Goal: Information Seeking & Learning: Learn about a topic

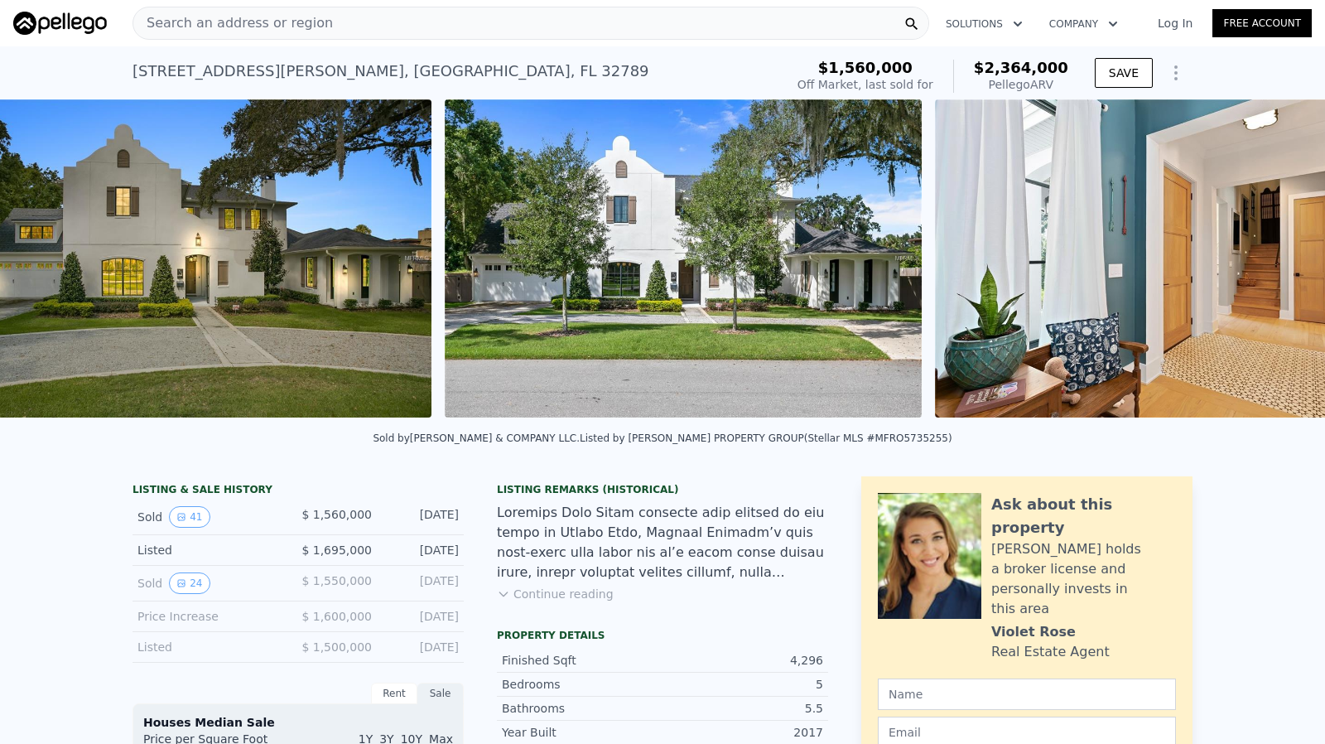
scroll to position [0, 758]
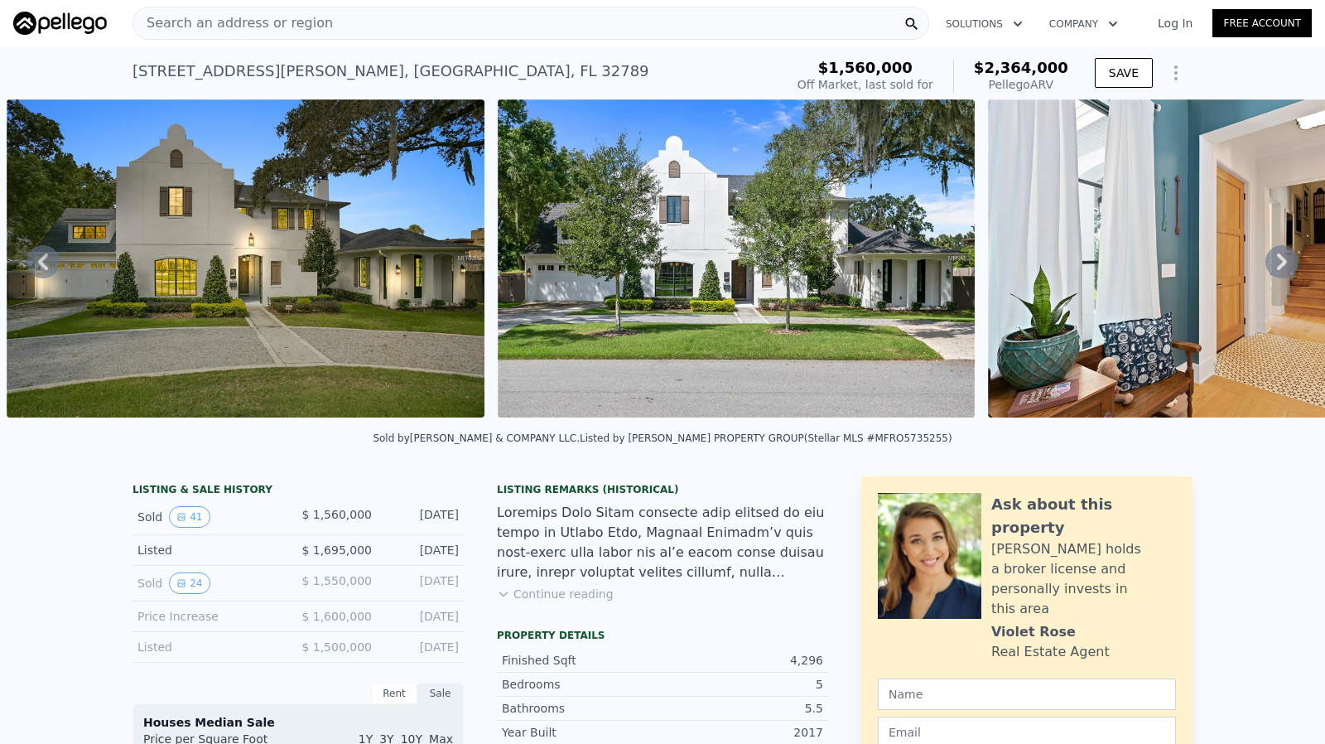
click at [620, 282] on img at bounding box center [737, 258] width 478 height 318
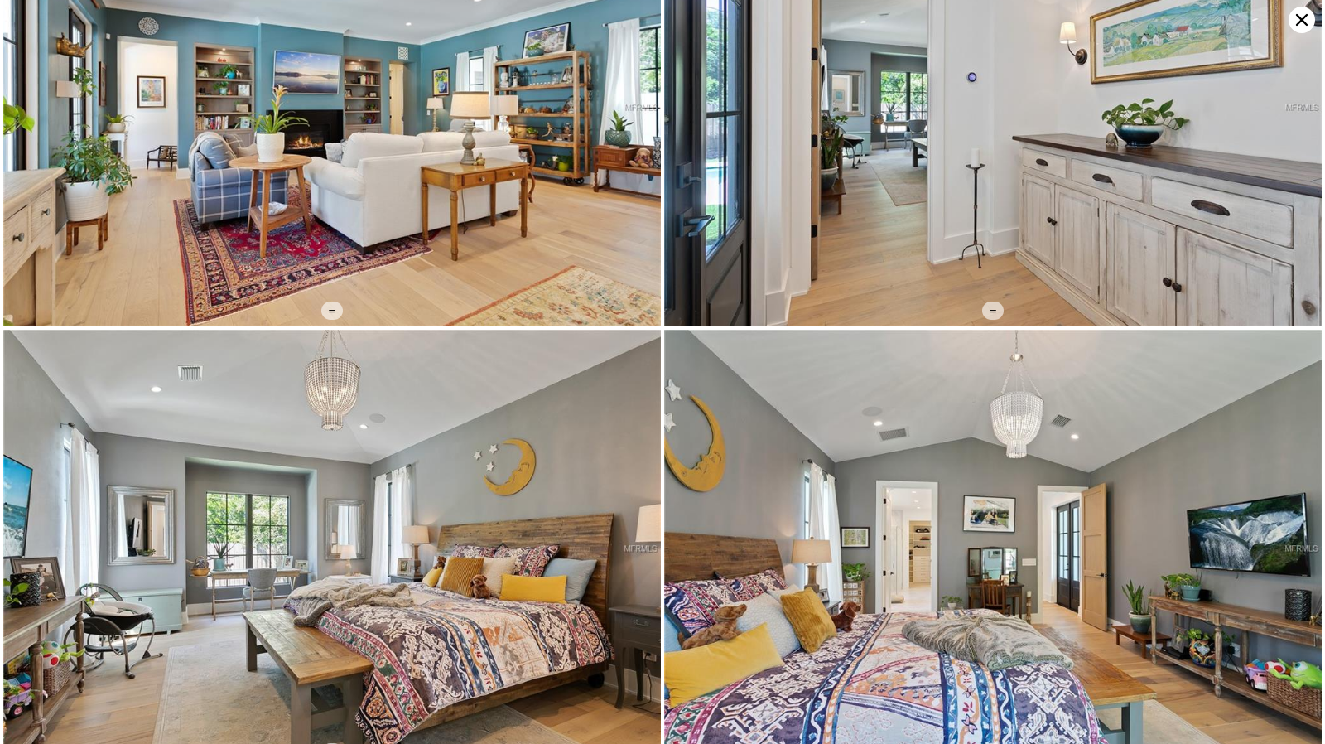
scroll to position [3060, 0]
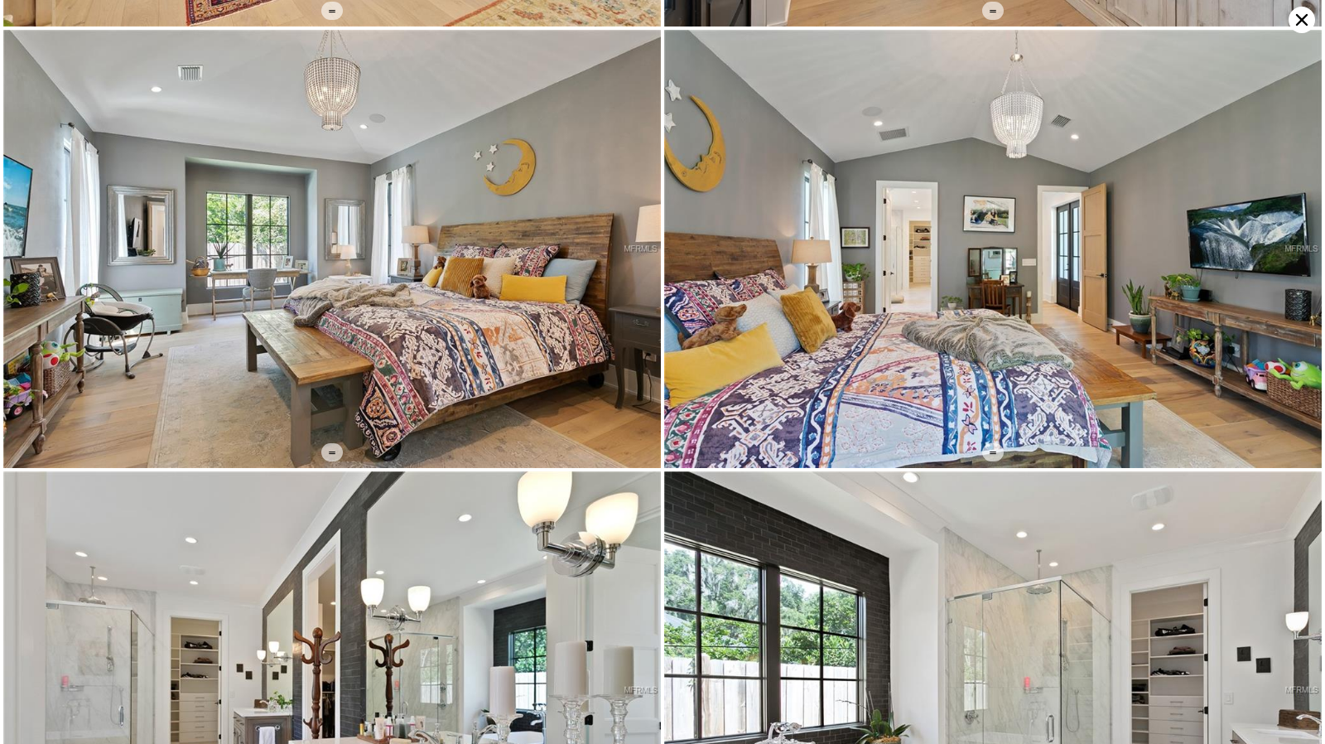
click at [329, 228] on img at bounding box center [332, 249] width 658 height 438
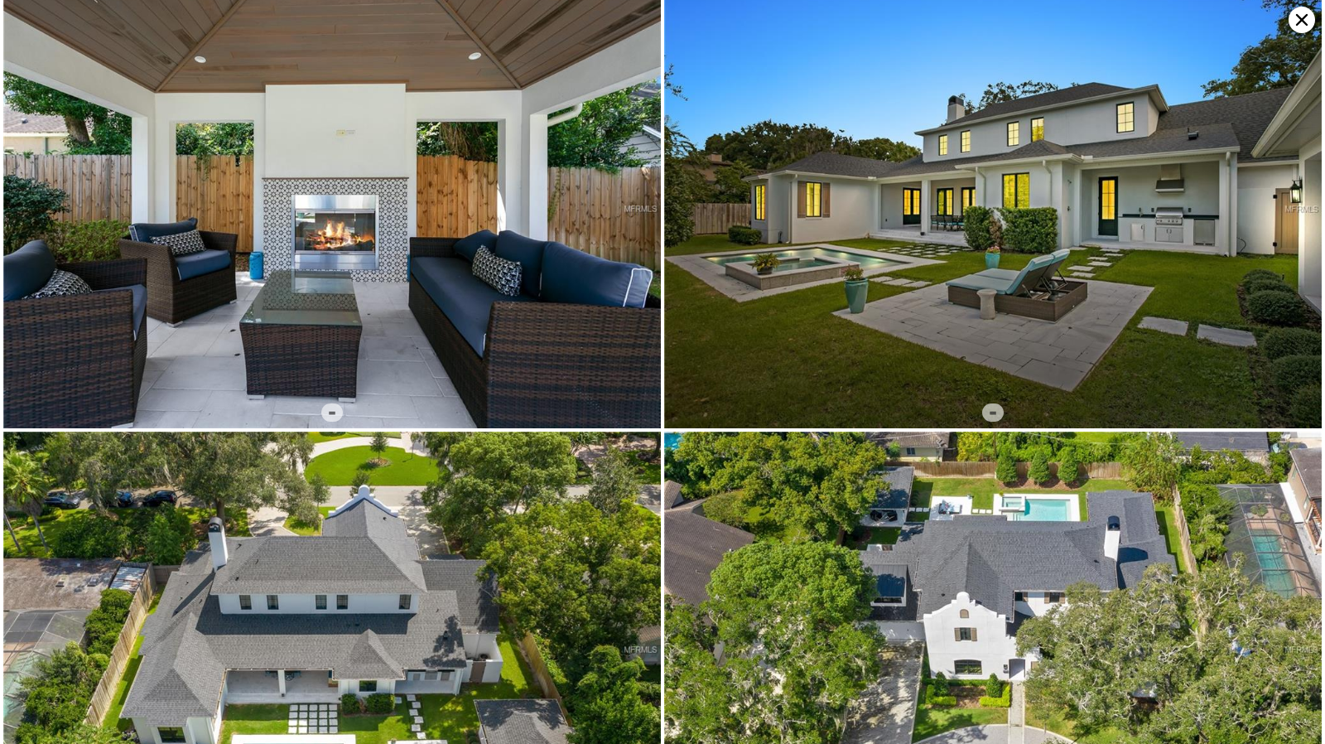
scroll to position [7868, 0]
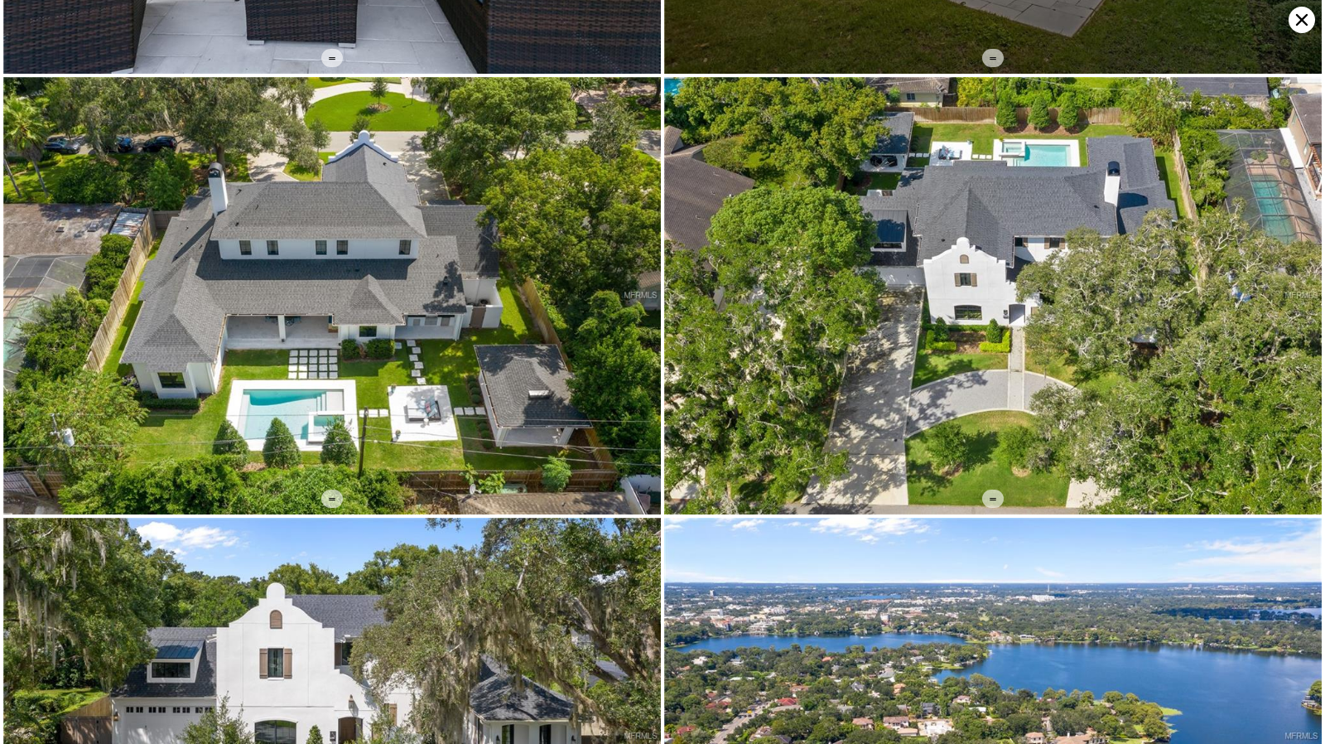
click at [1298, 17] on icon at bounding box center [1302, 20] width 27 height 27
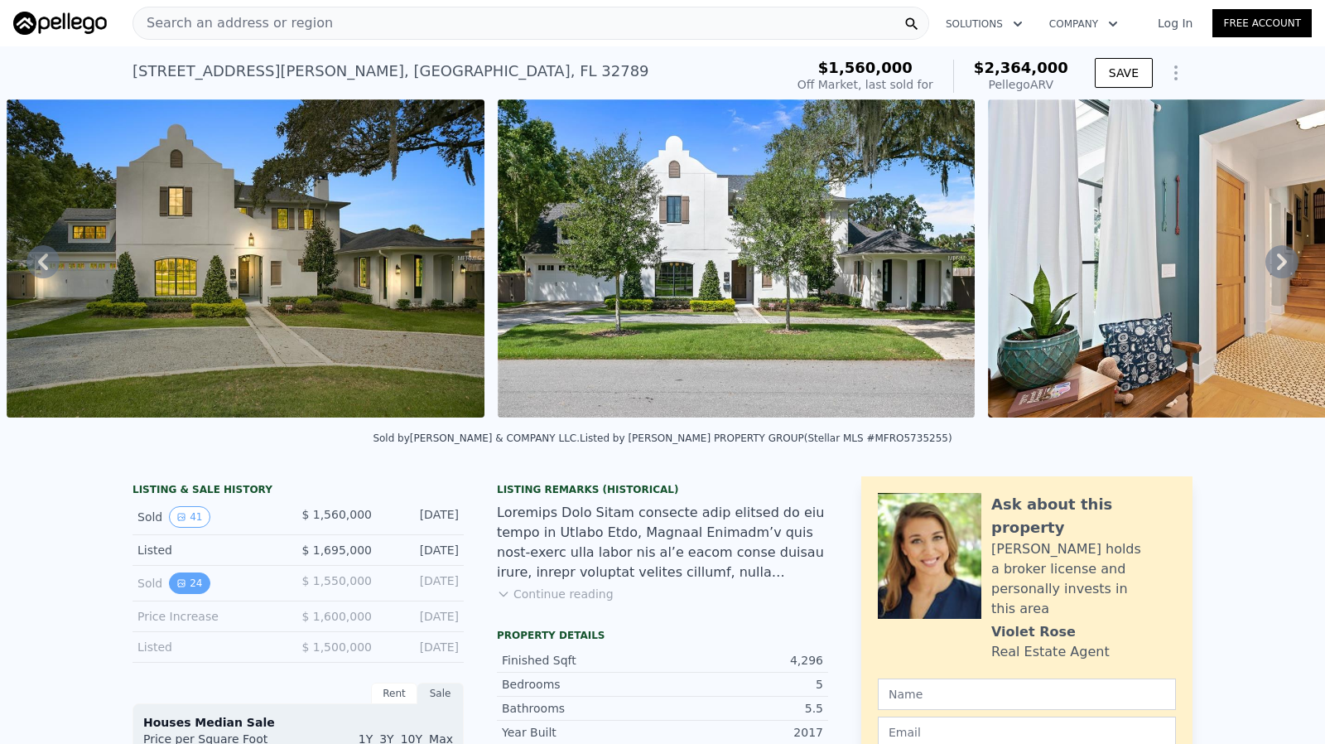
click at [172, 587] on button "24" at bounding box center [189, 583] width 41 height 22
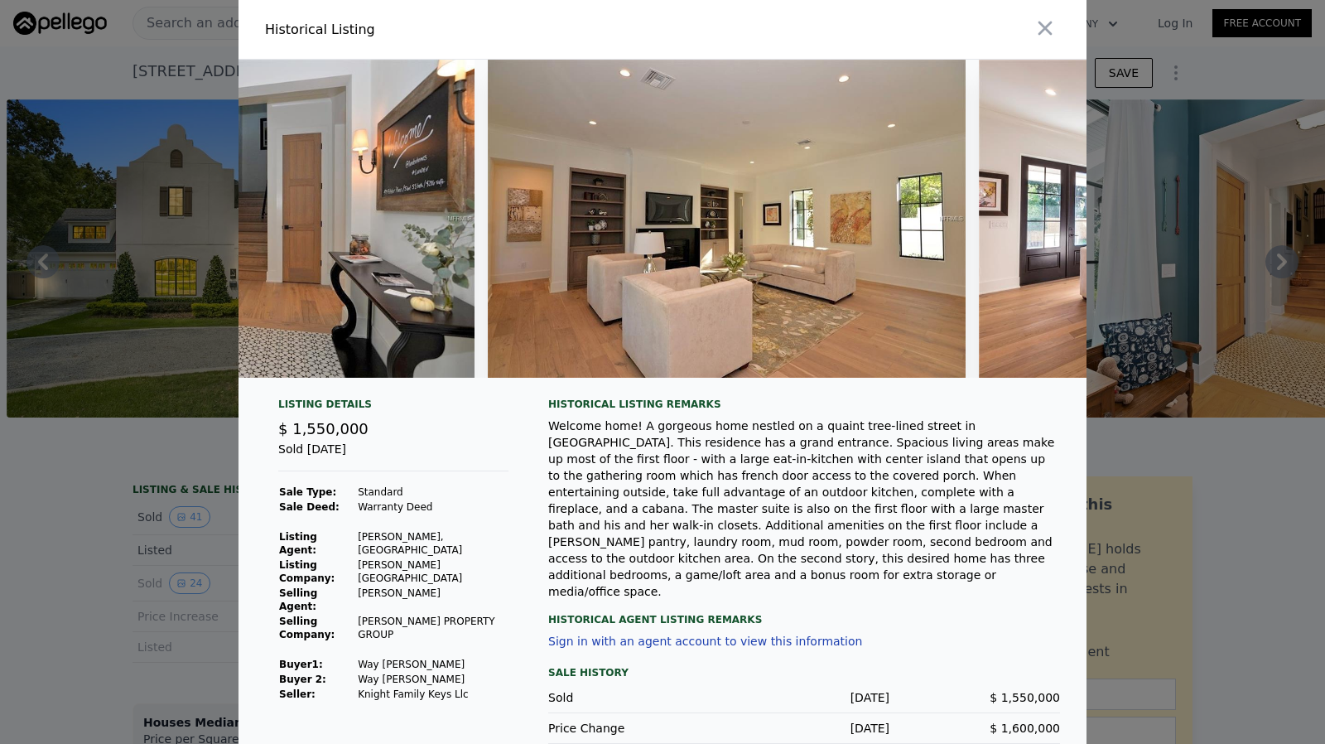
scroll to position [0, 1192]
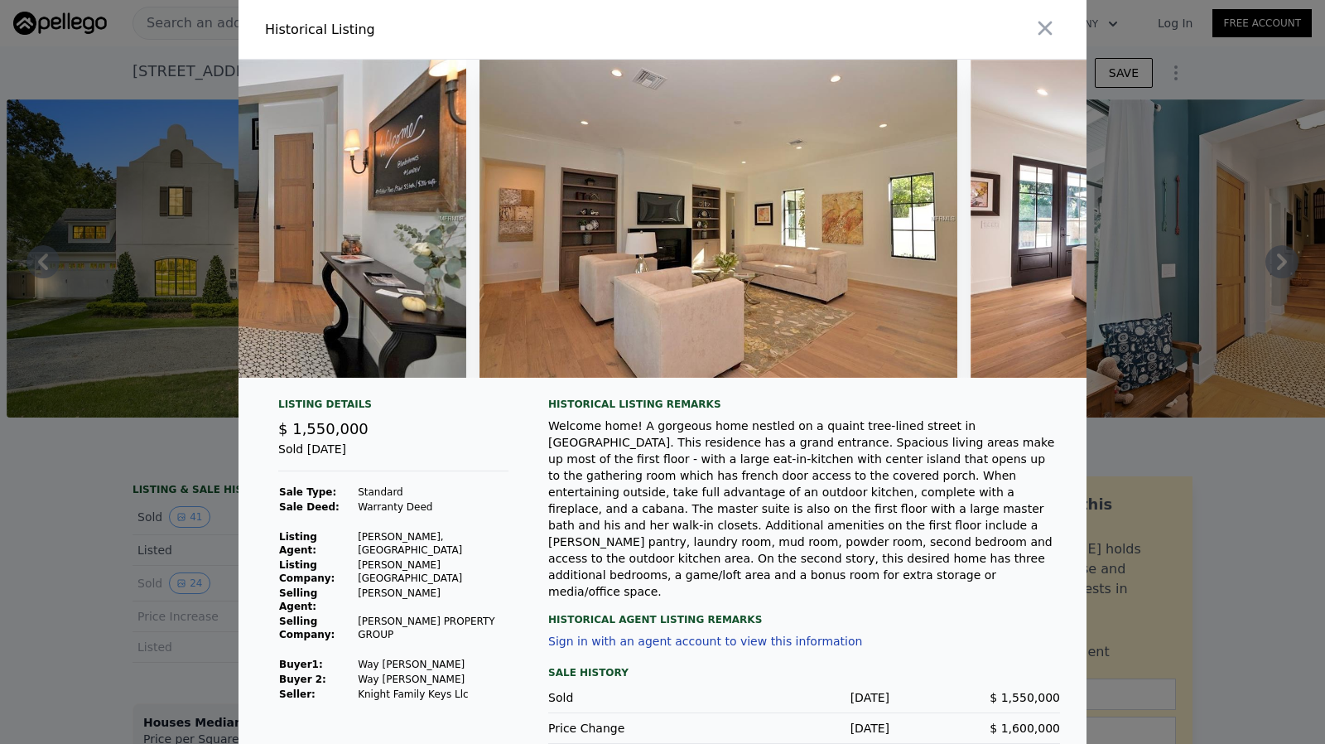
click at [70, 558] on div at bounding box center [662, 372] width 1325 height 744
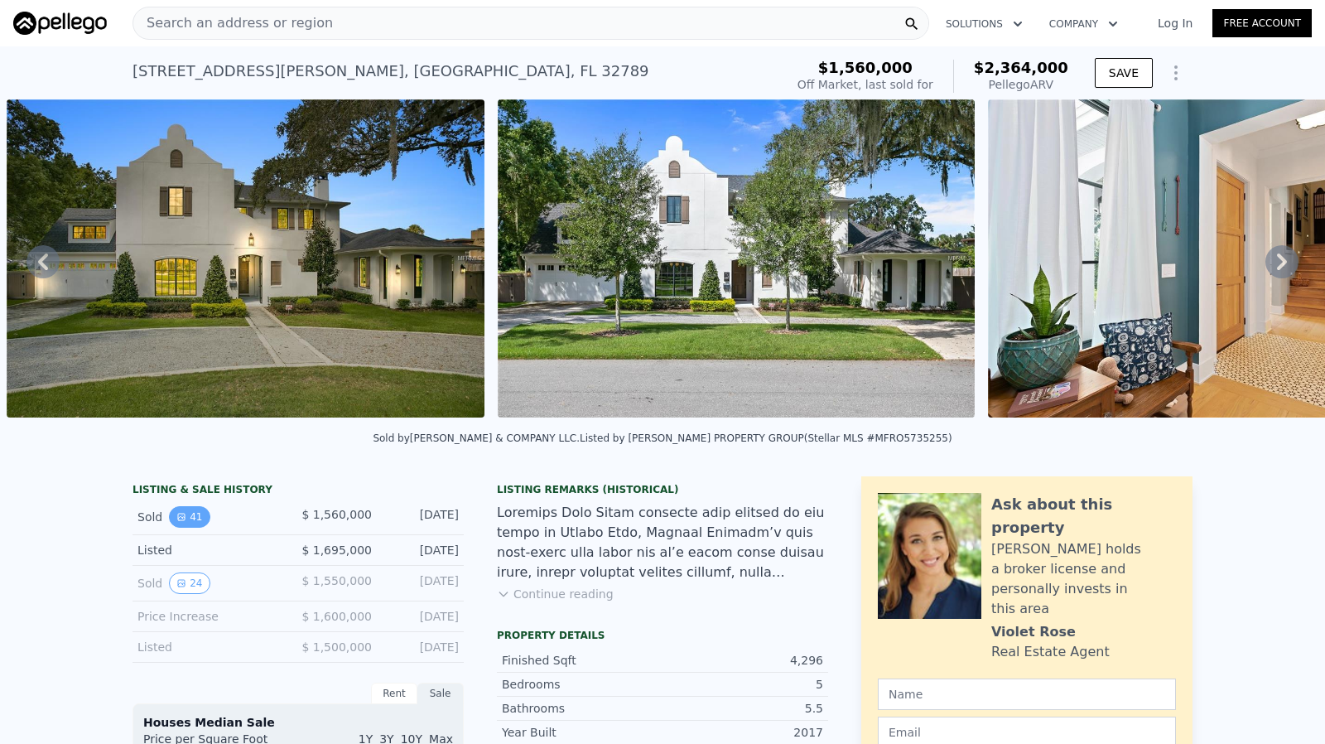
click at [186, 528] on button "41" at bounding box center [189, 517] width 41 height 22
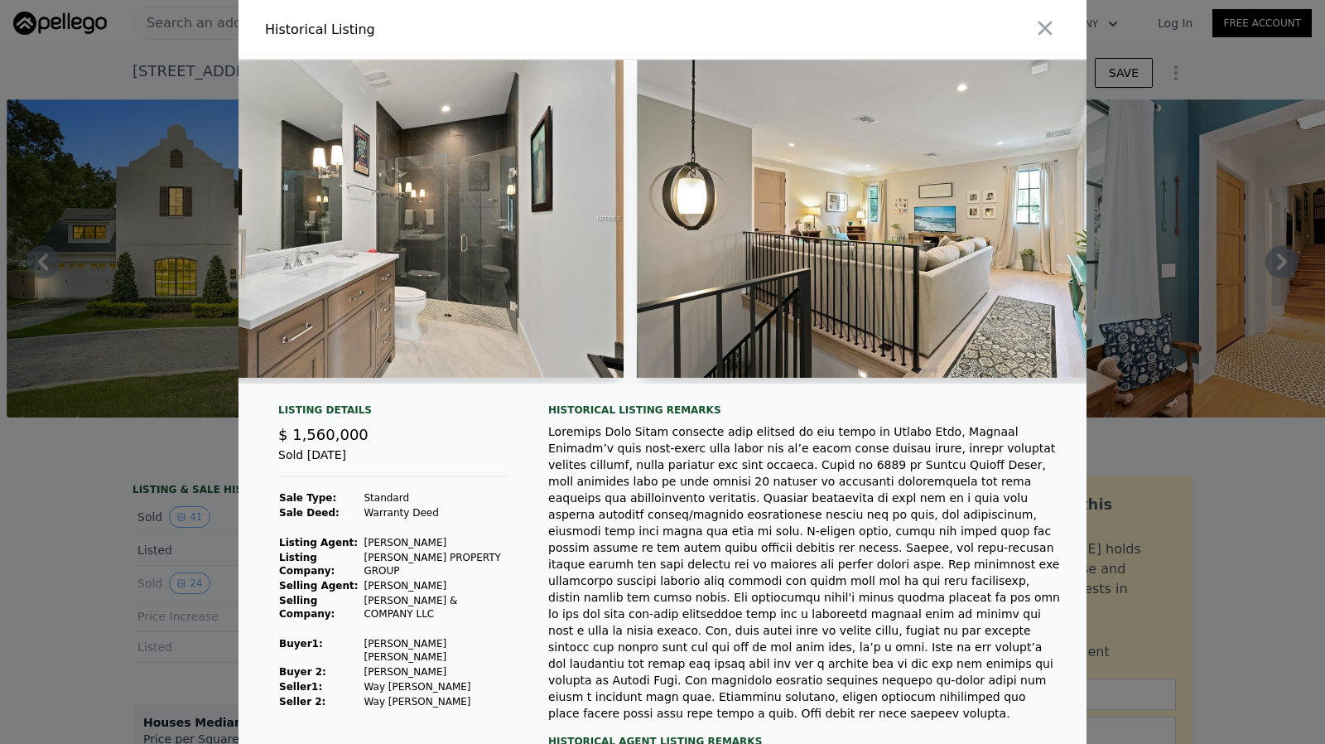
scroll to position [0, 10866]
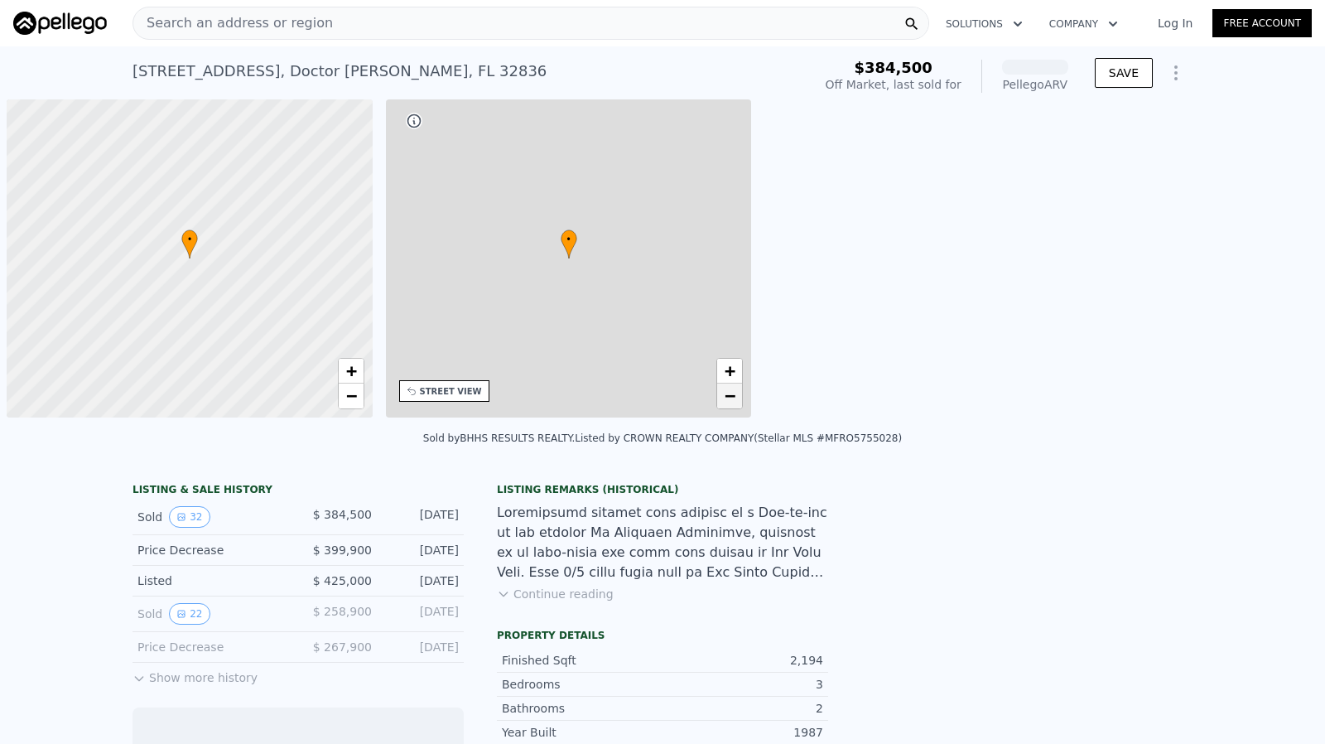
scroll to position [0, 7]
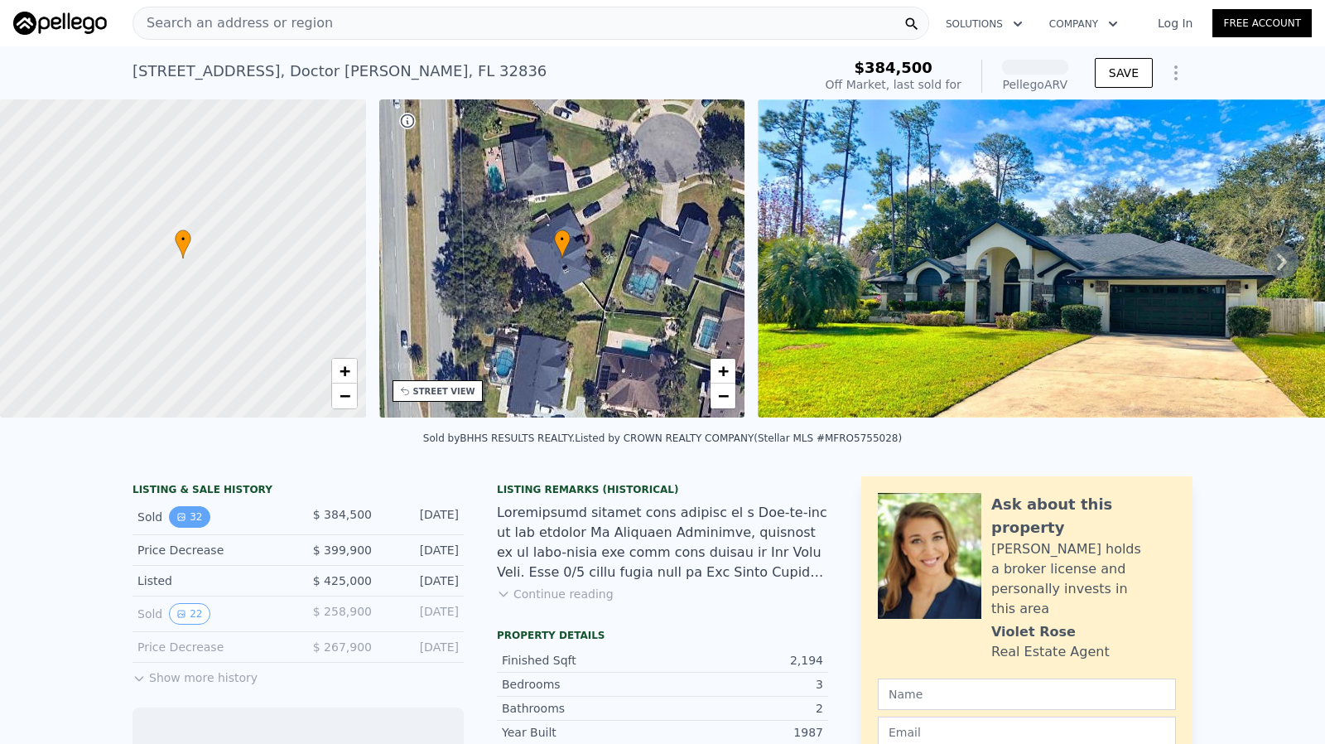
click at [178, 528] on button "32" at bounding box center [189, 517] width 41 height 22
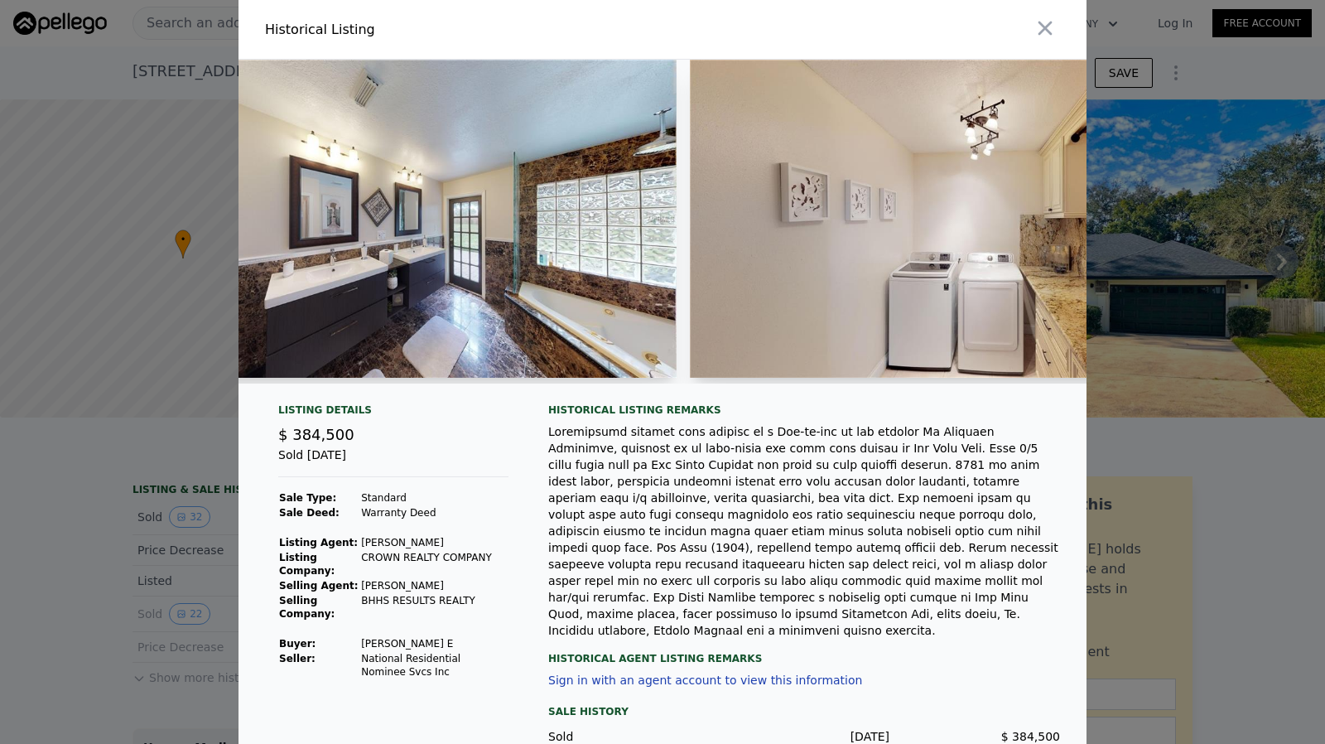
scroll to position [0, 14217]
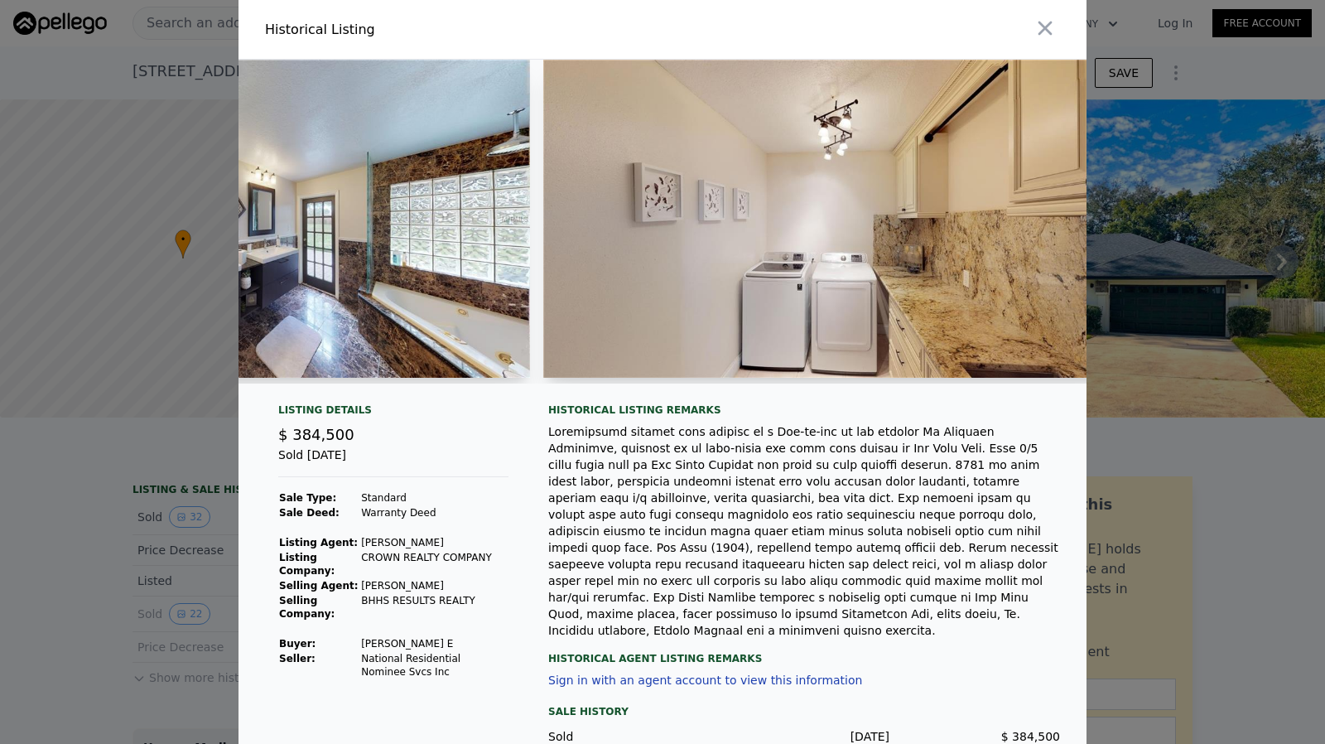
click at [1188, 385] on div at bounding box center [662, 372] width 1325 height 744
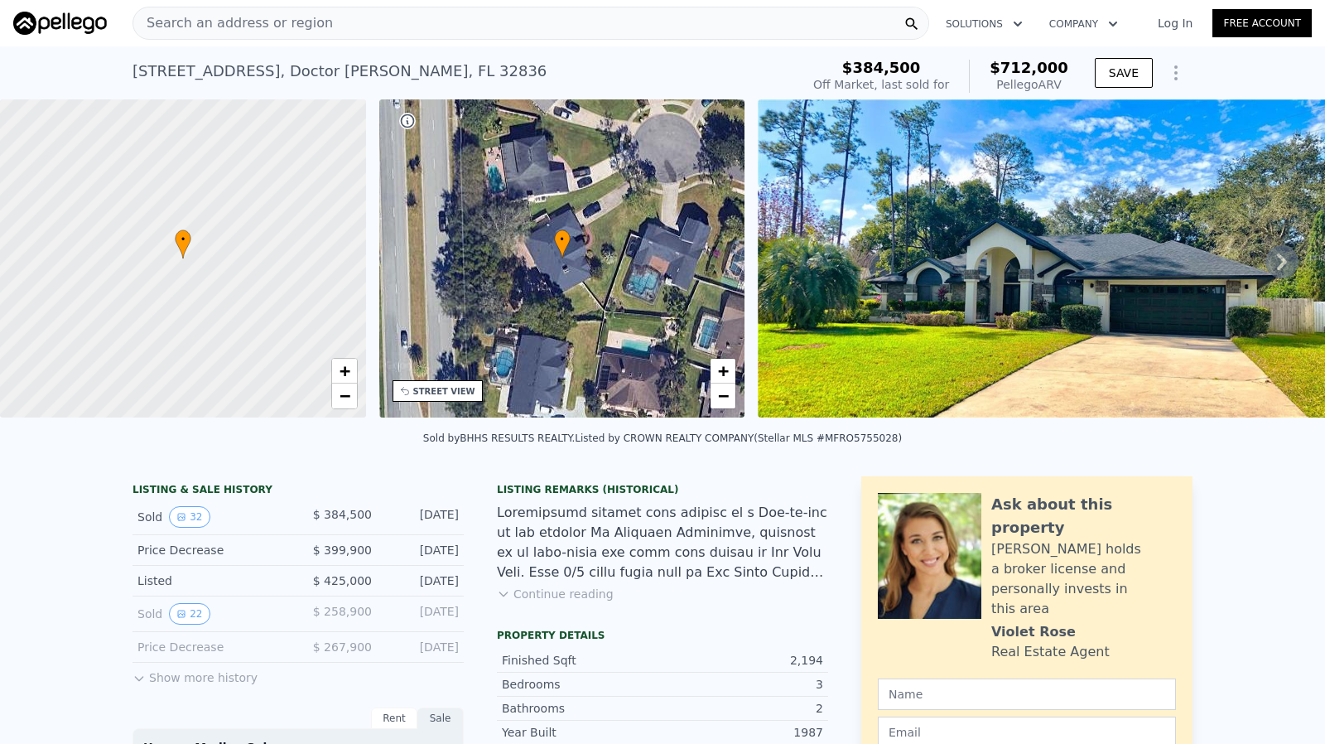
click at [196, 686] on button "Show more history" at bounding box center [195, 674] width 125 height 23
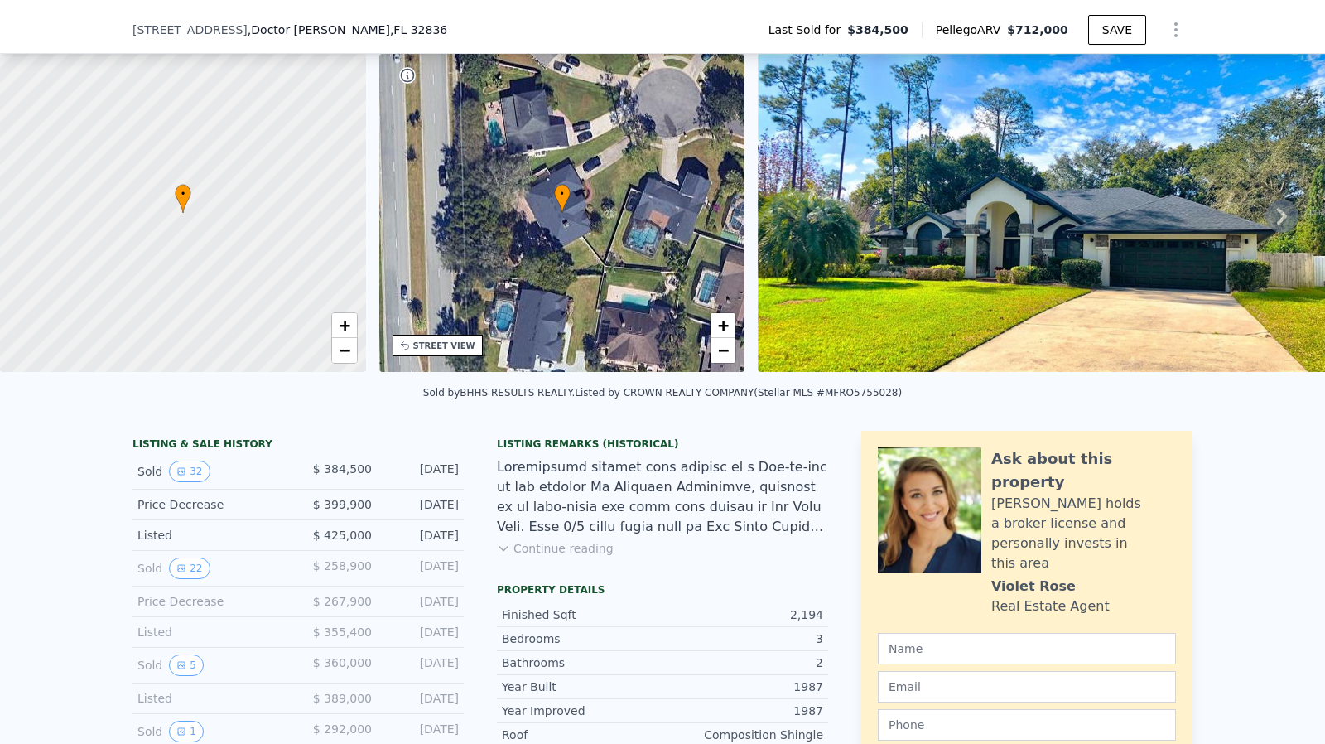
scroll to position [159, 0]
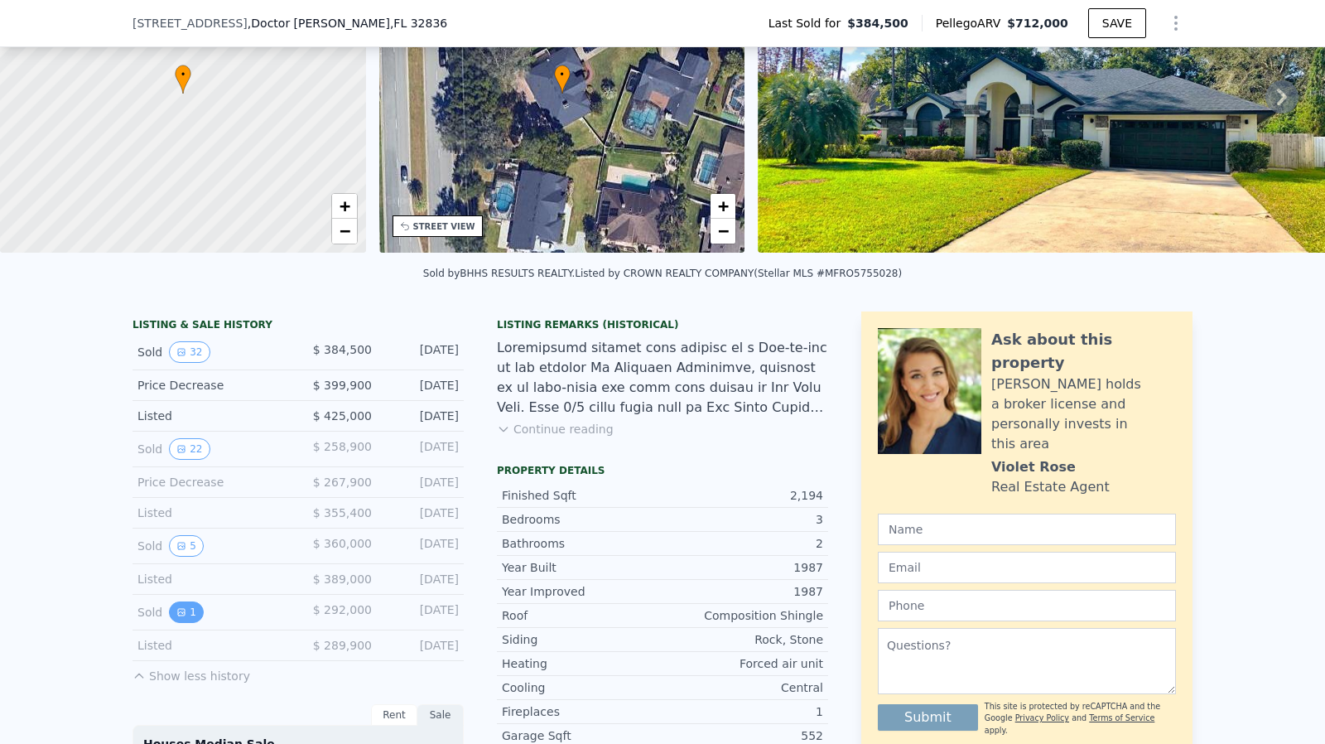
click at [180, 620] on button "1" at bounding box center [186, 612] width 35 height 22
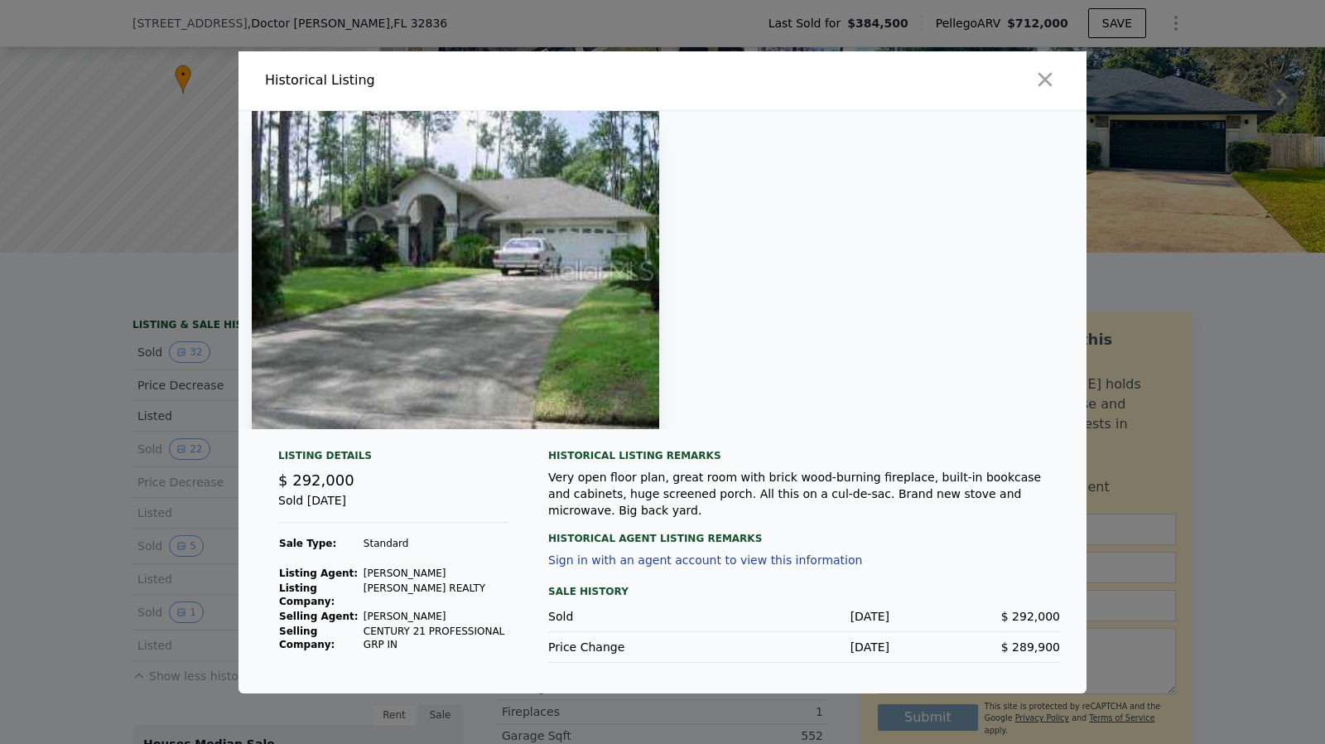
click at [108, 536] on div at bounding box center [662, 372] width 1325 height 744
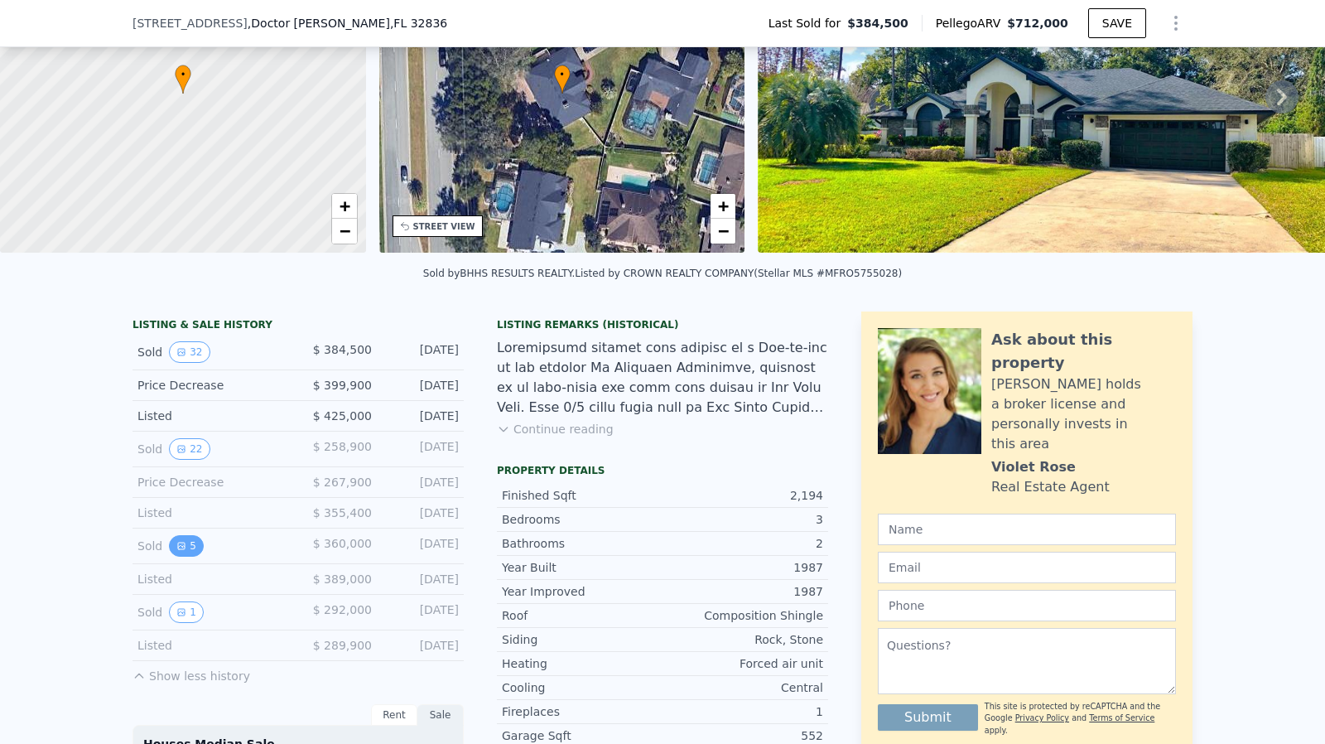
click at [177, 551] on icon "View historical data" at bounding box center [181, 546] width 10 height 10
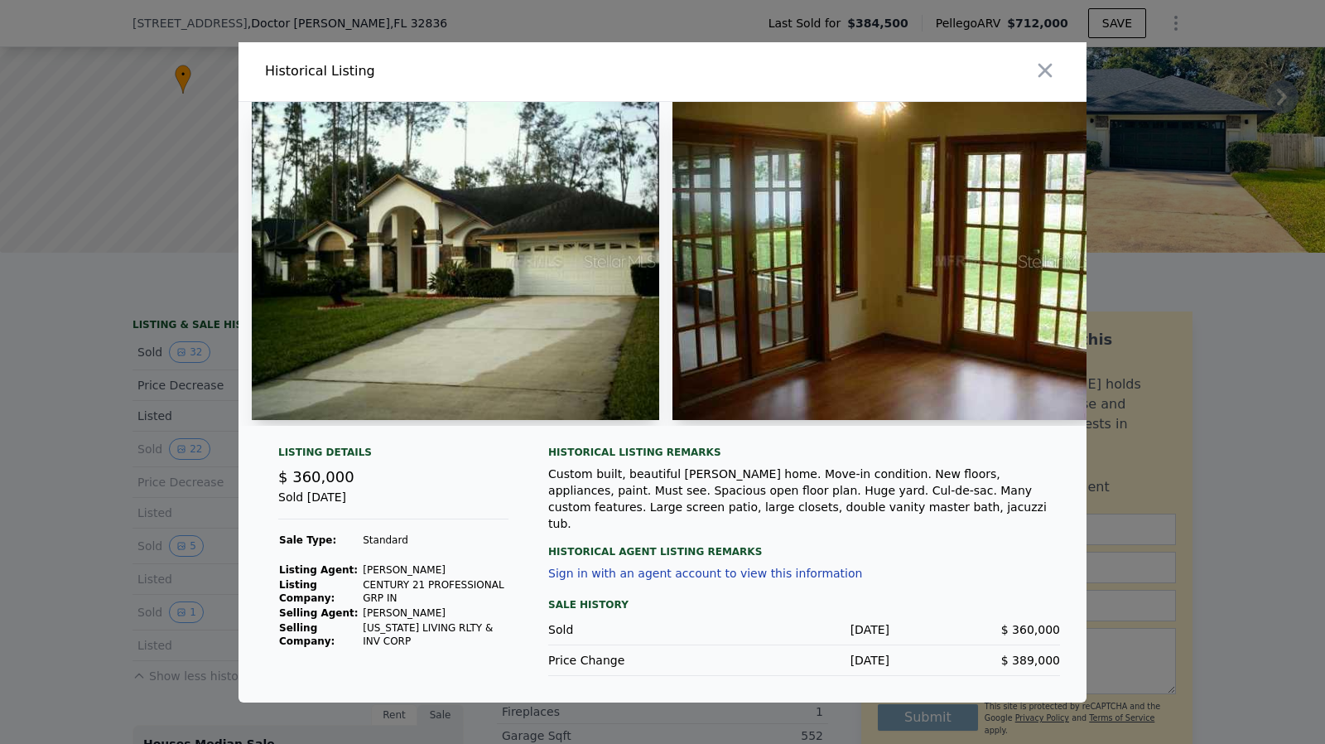
click at [159, 491] on div at bounding box center [662, 372] width 1325 height 744
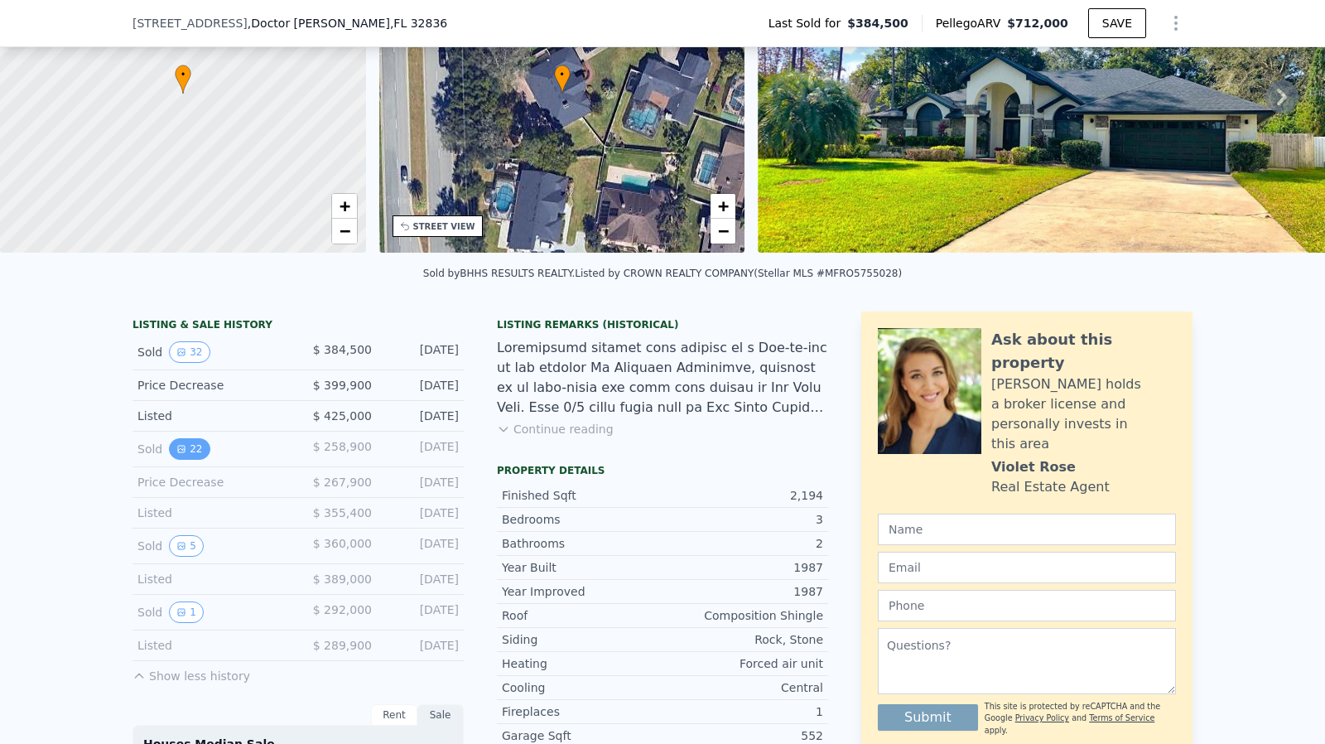
click at [175, 451] on button "22" at bounding box center [189, 449] width 41 height 22
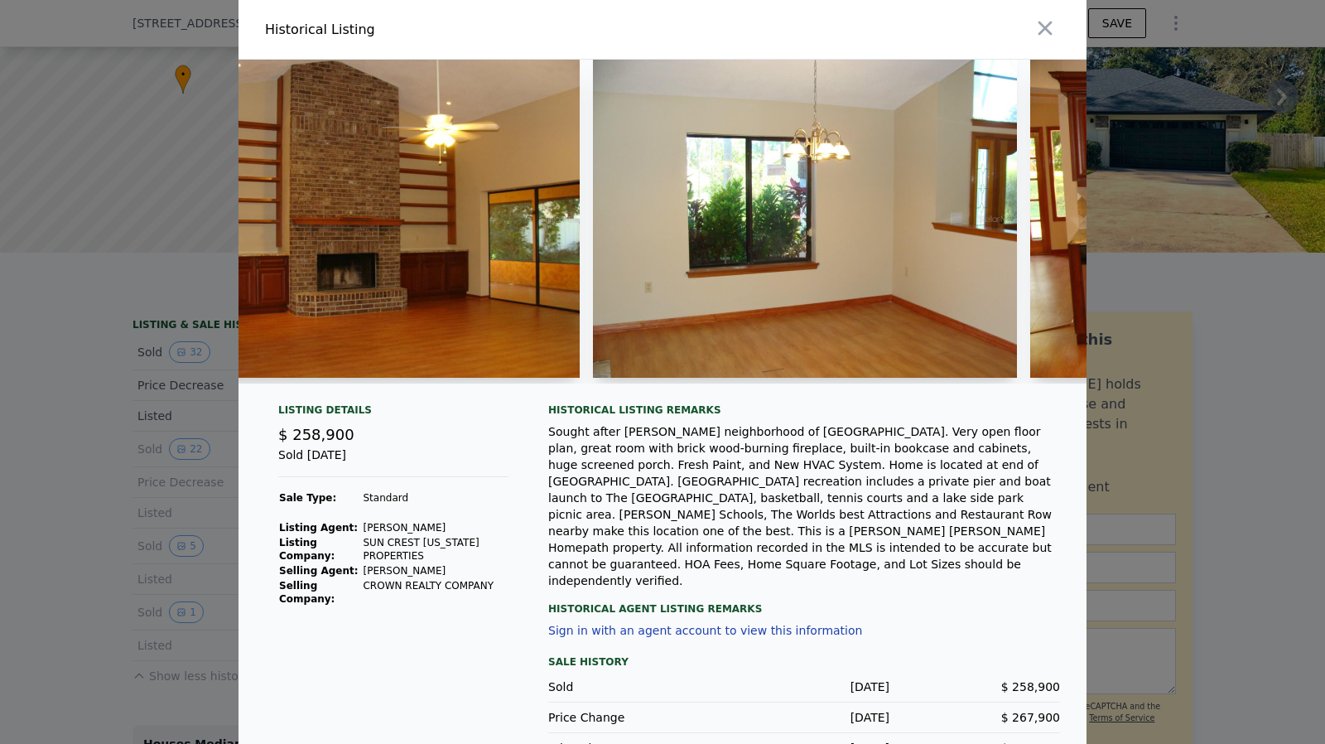
scroll to position [0, 1003]
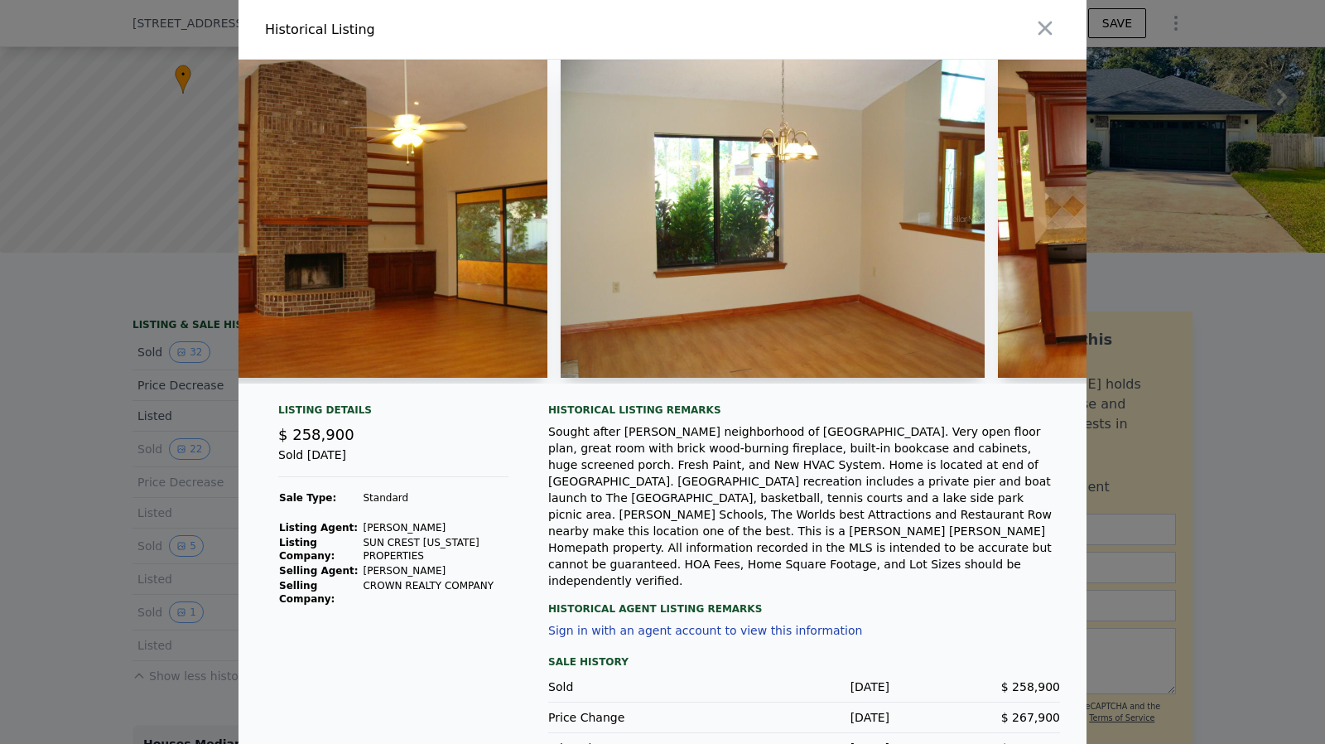
click at [129, 452] on div at bounding box center [662, 372] width 1325 height 744
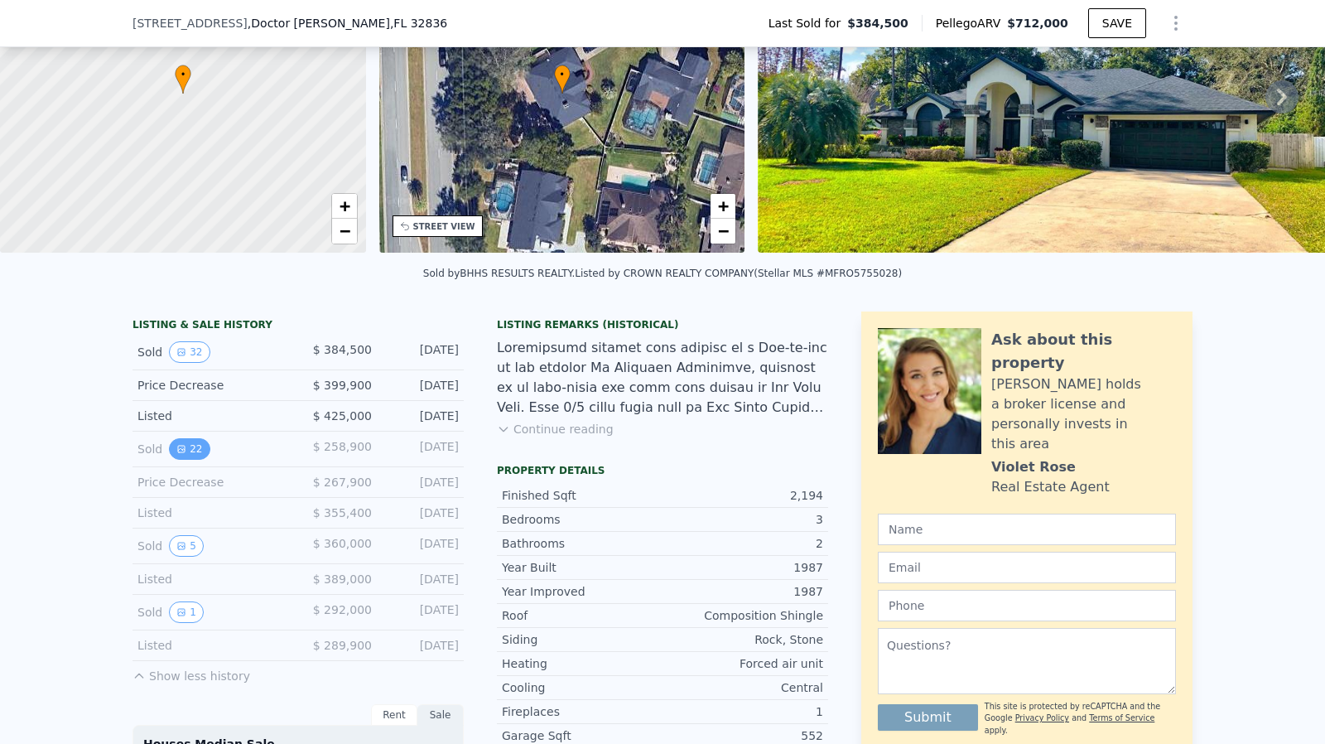
click at [169, 459] on button "22" at bounding box center [189, 449] width 41 height 22
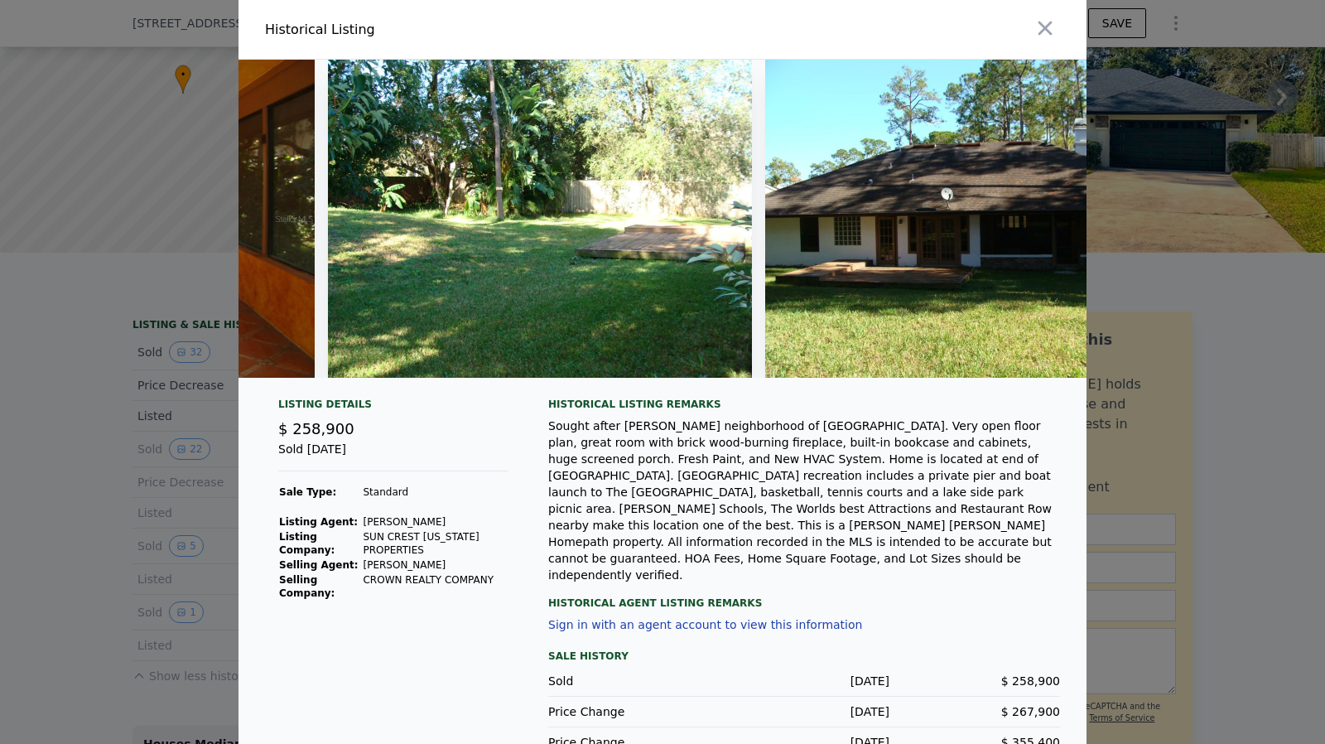
scroll to position [0, 8341]
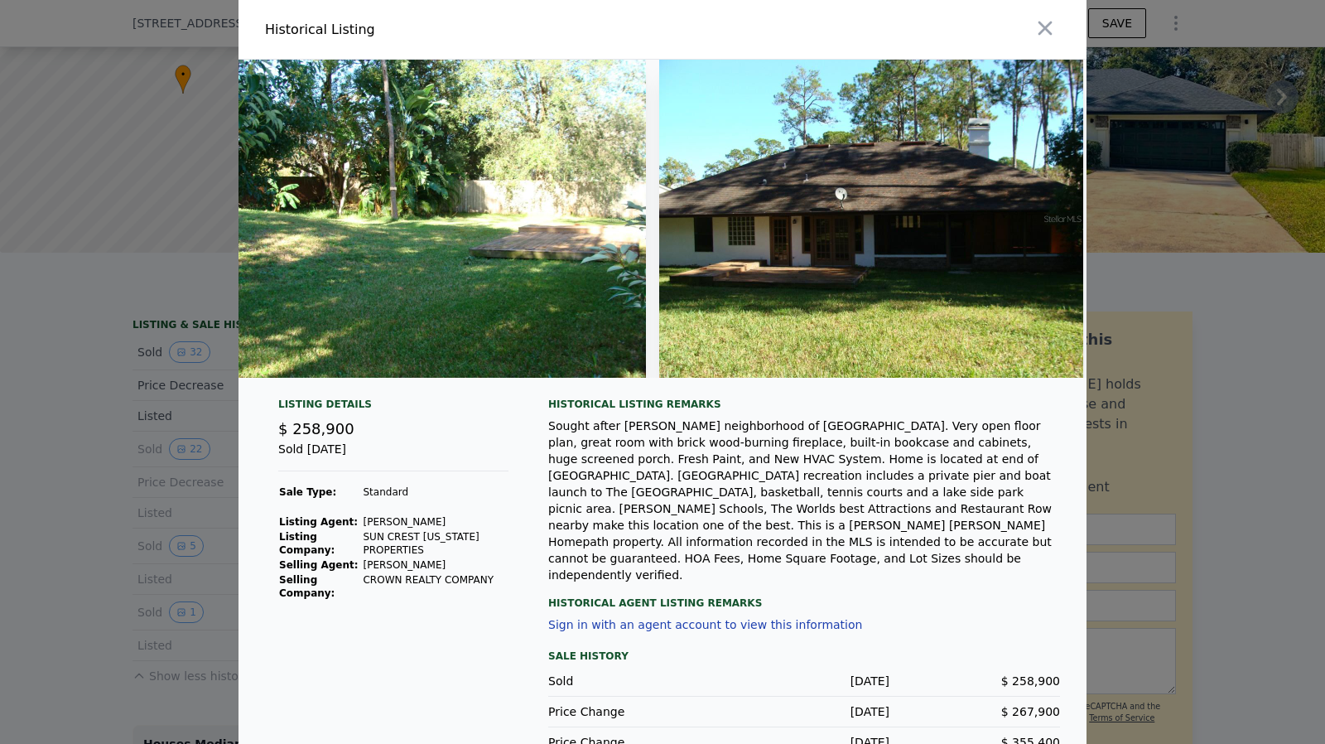
click at [99, 525] on div at bounding box center [662, 372] width 1325 height 744
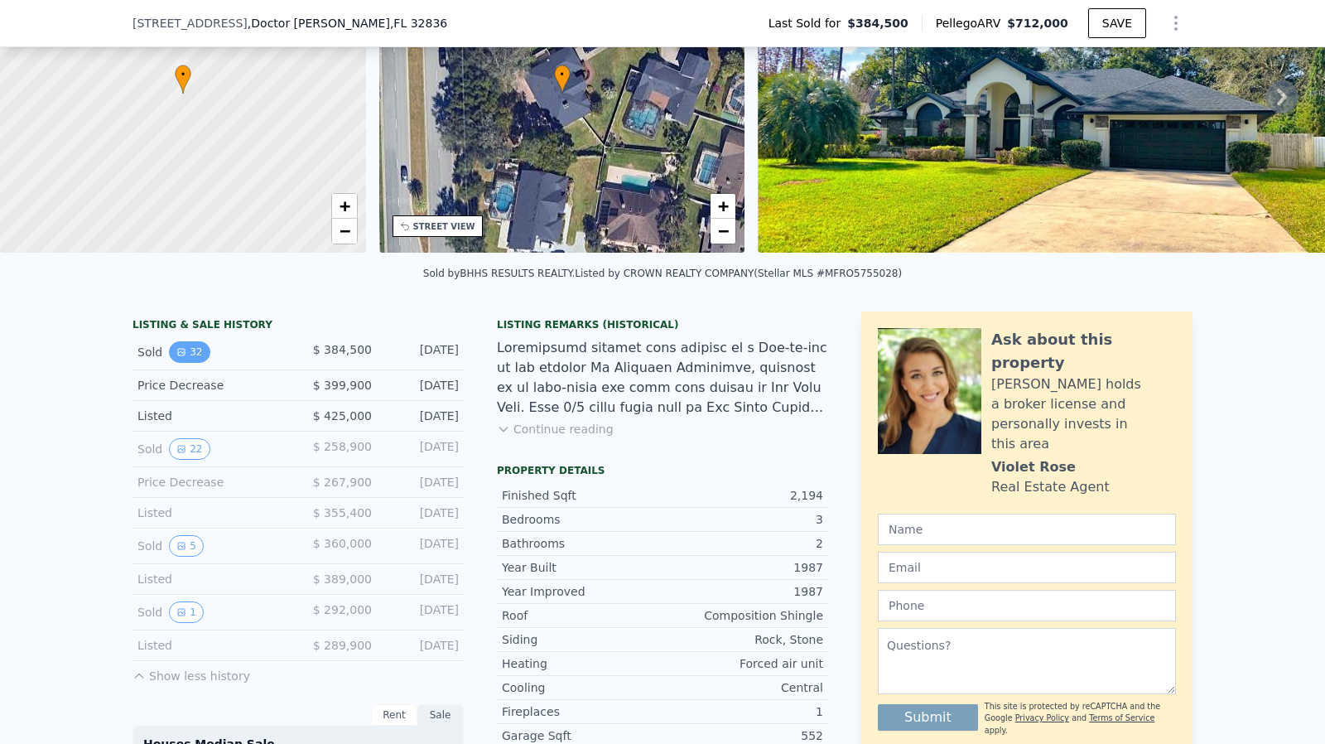
click at [172, 363] on button "32" at bounding box center [189, 352] width 41 height 22
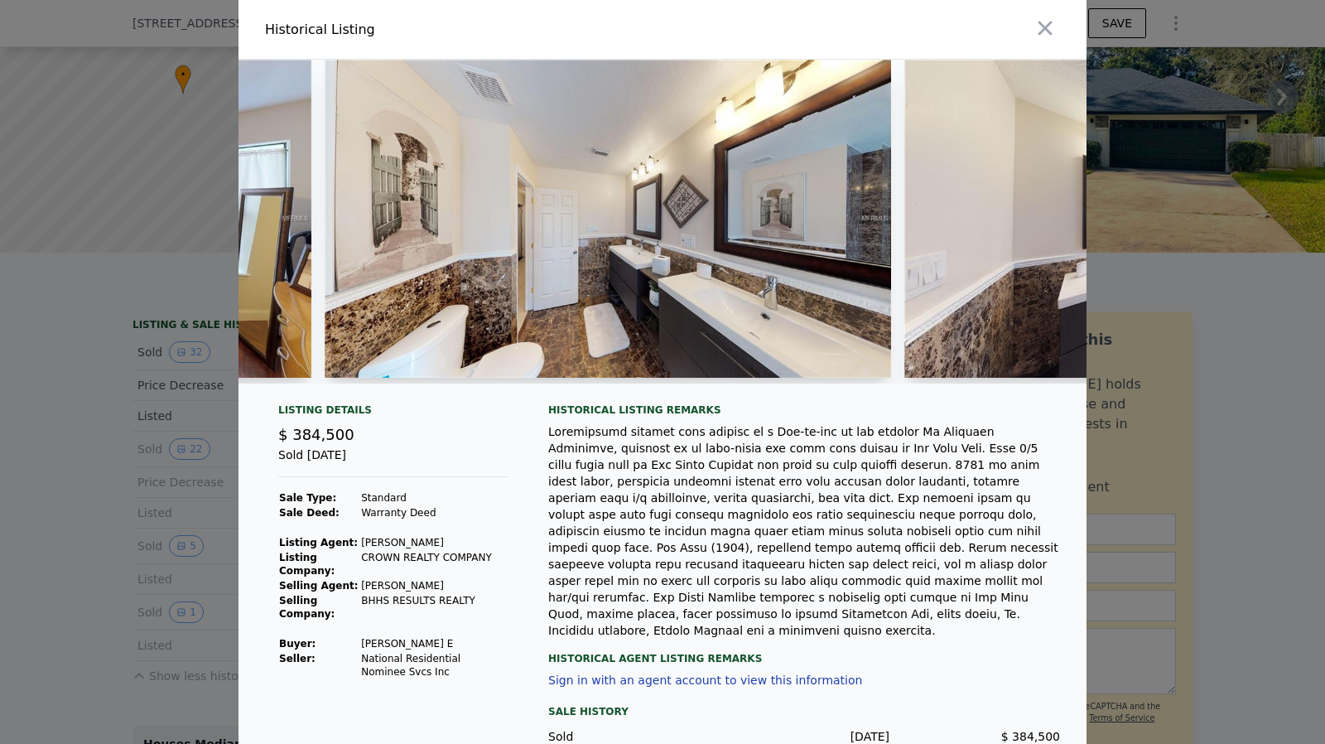
scroll to position [0, 13344]
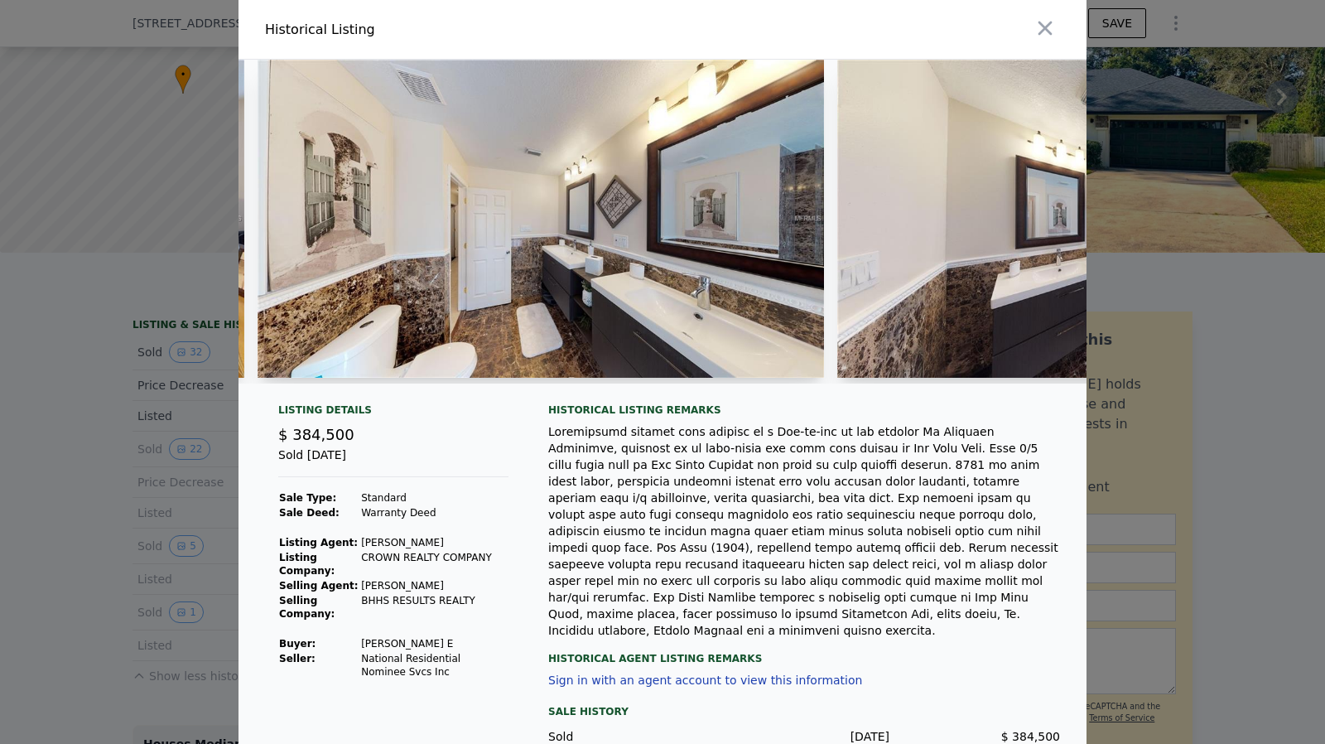
click at [133, 443] on div at bounding box center [662, 372] width 1325 height 744
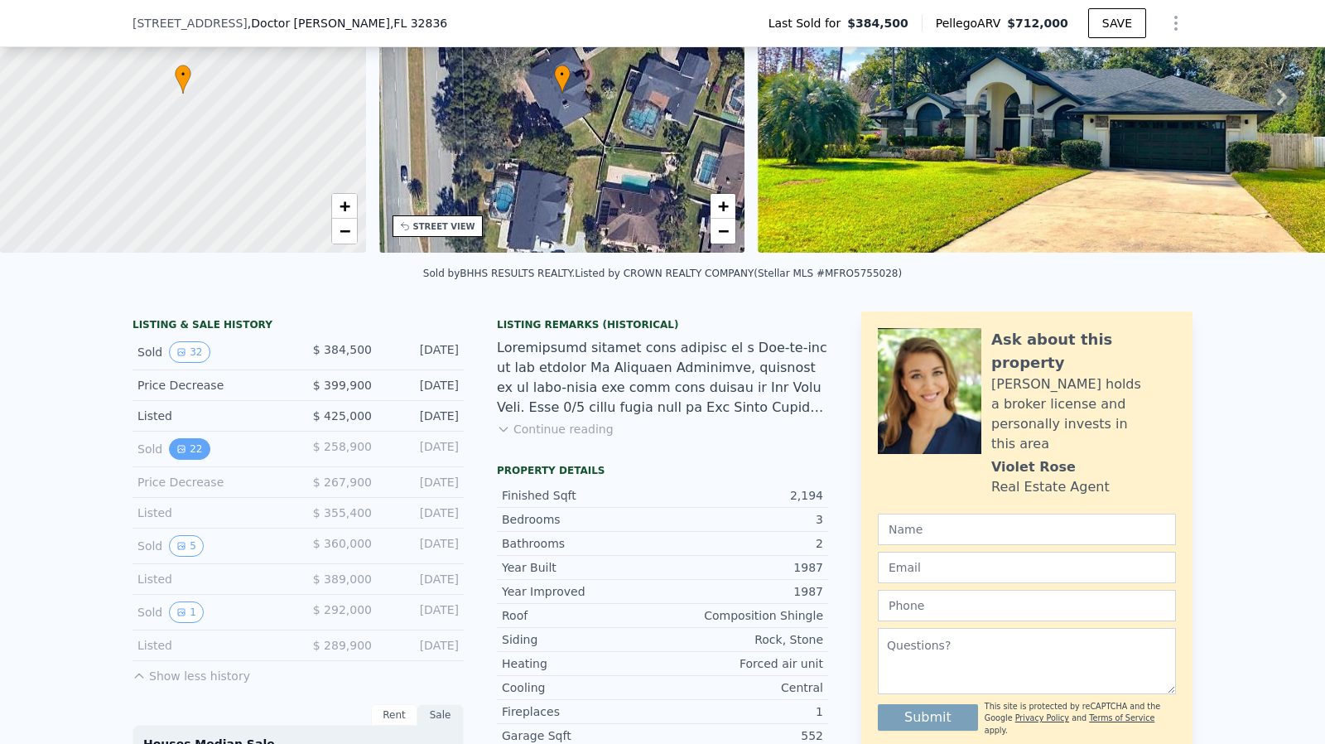
click at [184, 460] on button "22" at bounding box center [189, 449] width 41 height 22
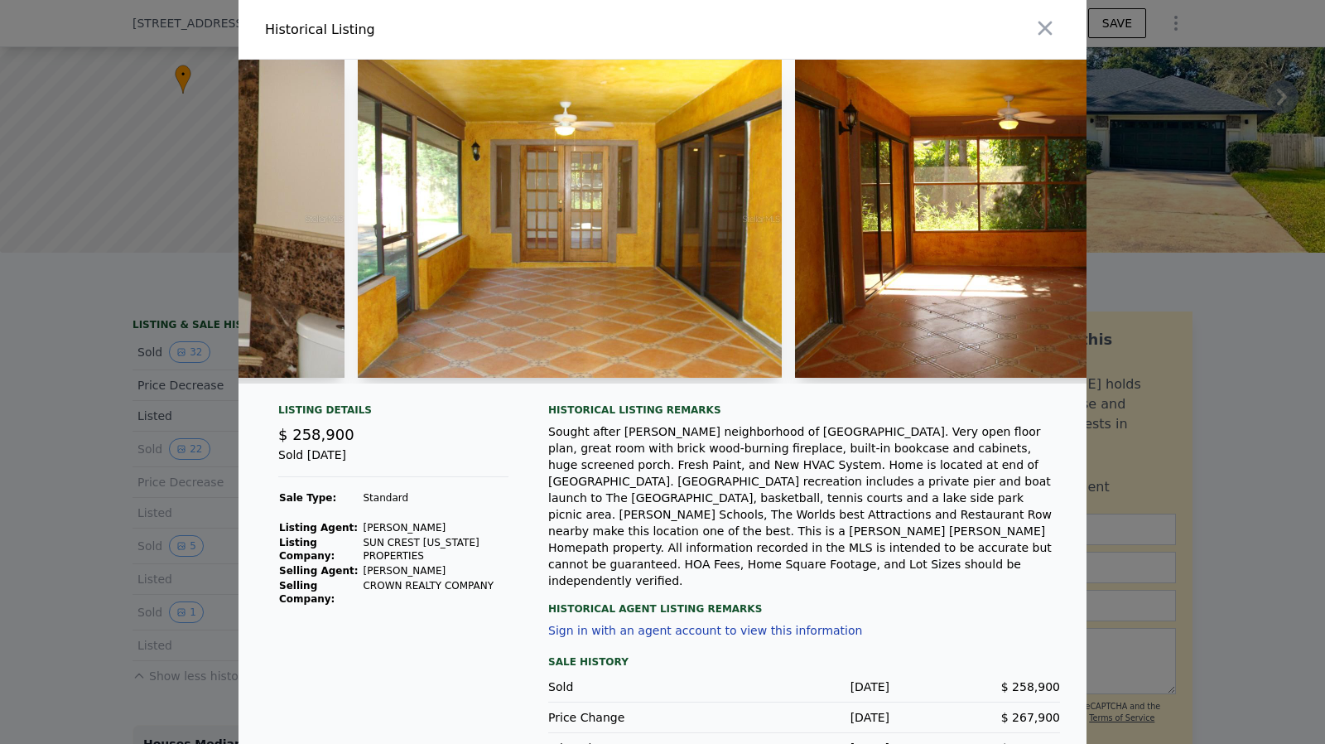
scroll to position [0, 7336]
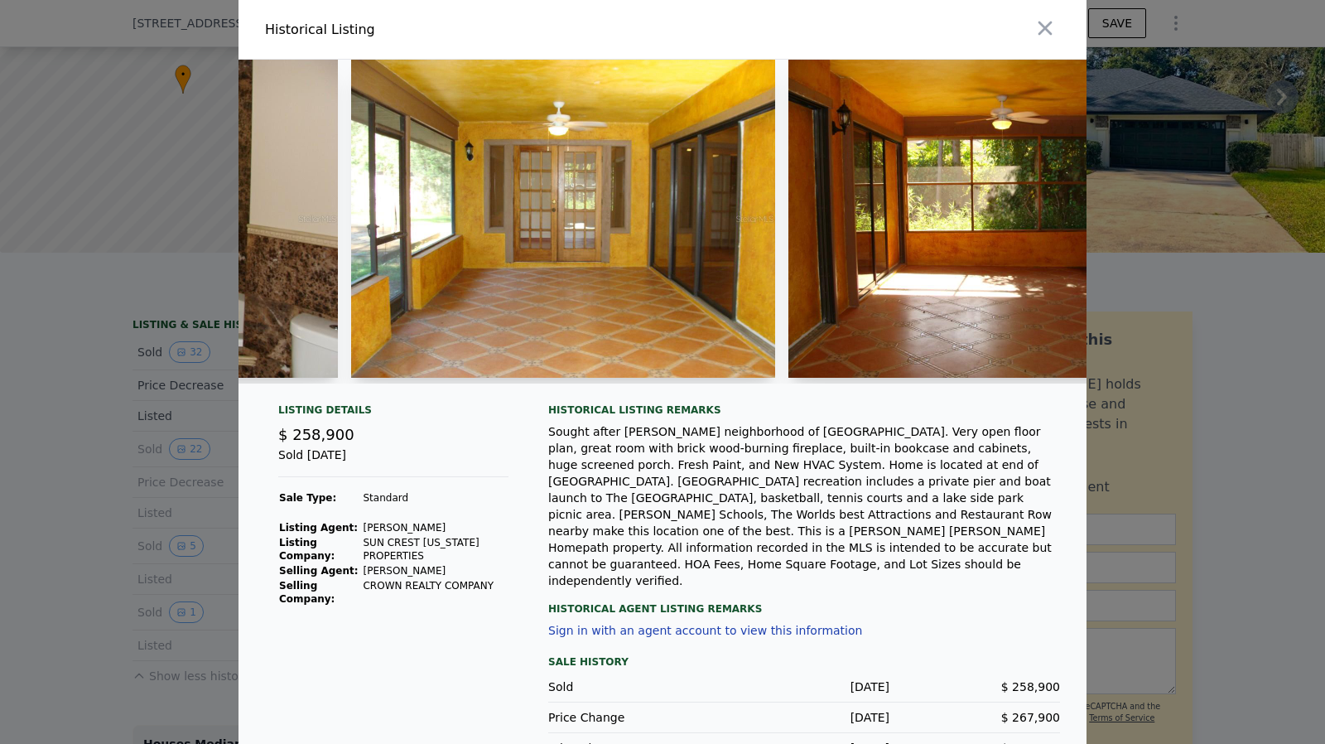
click at [106, 459] on div at bounding box center [662, 372] width 1325 height 744
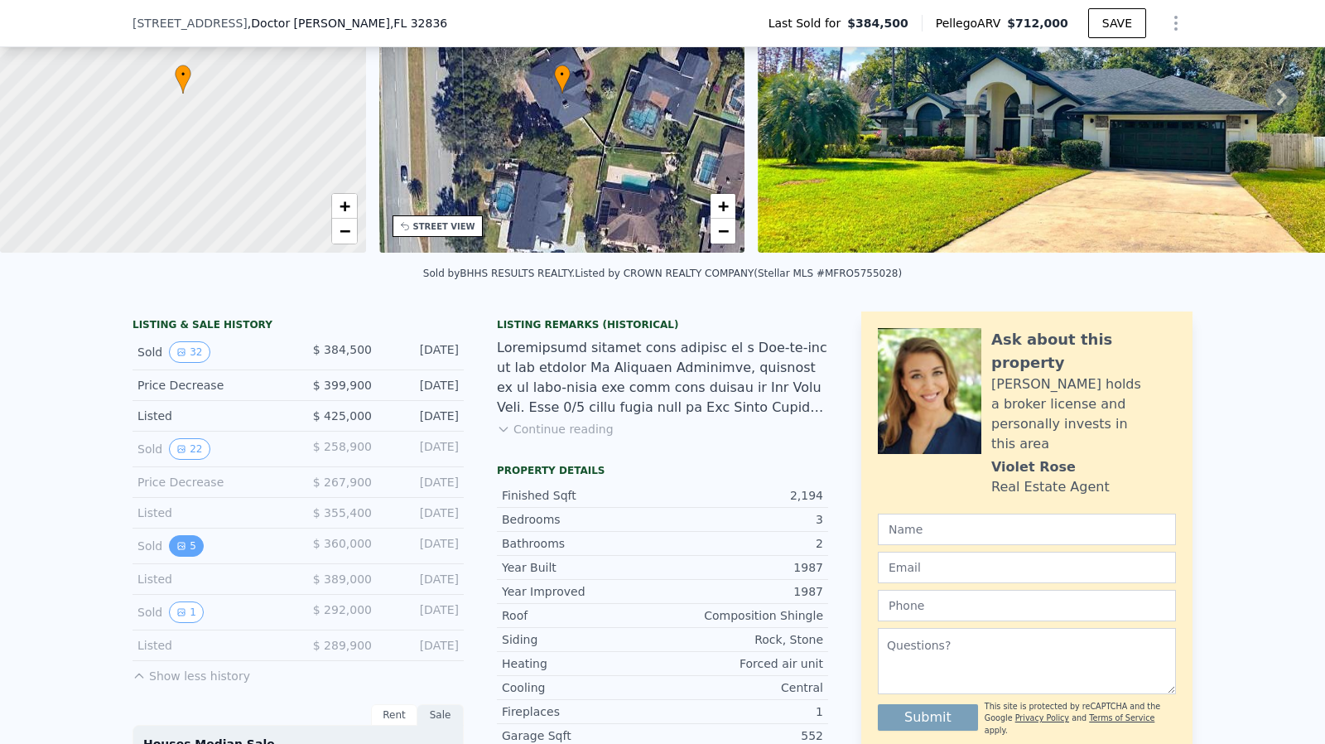
click at [178, 549] on icon "View historical data" at bounding box center [181, 546] width 7 height 7
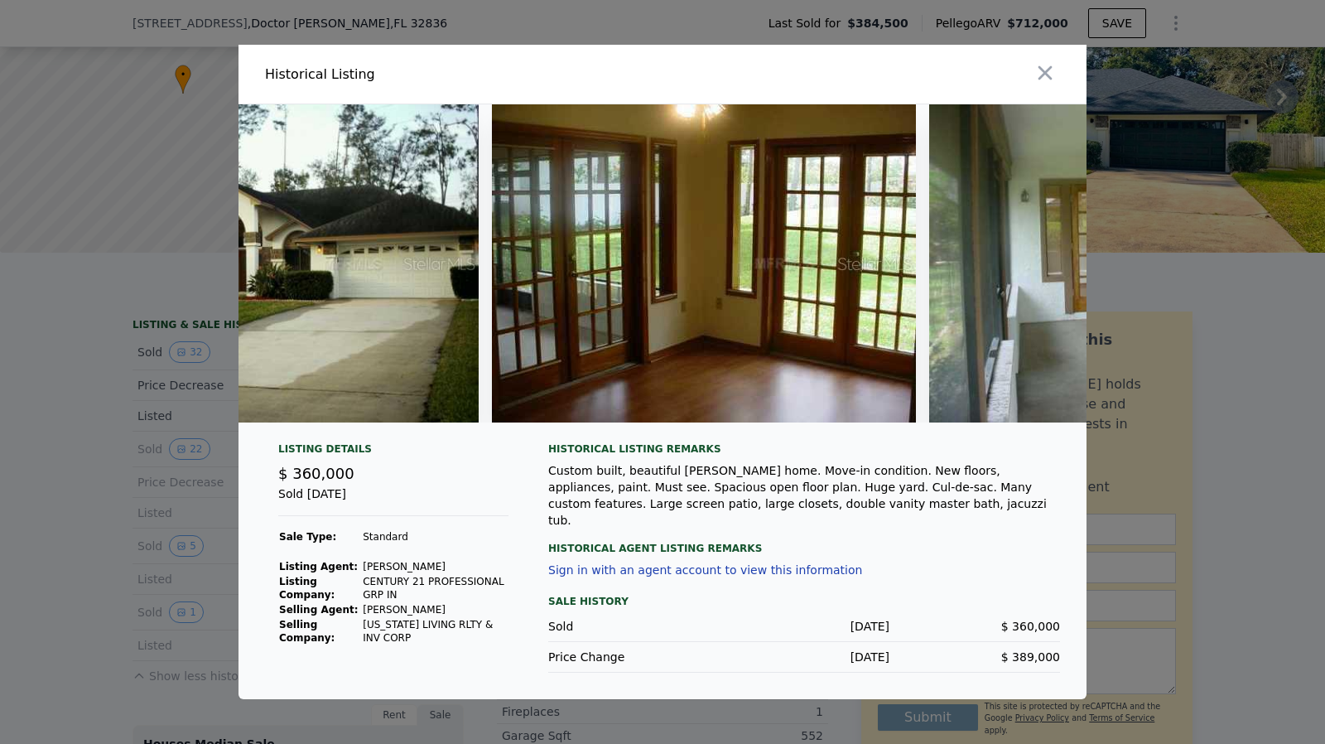
scroll to position [0, 0]
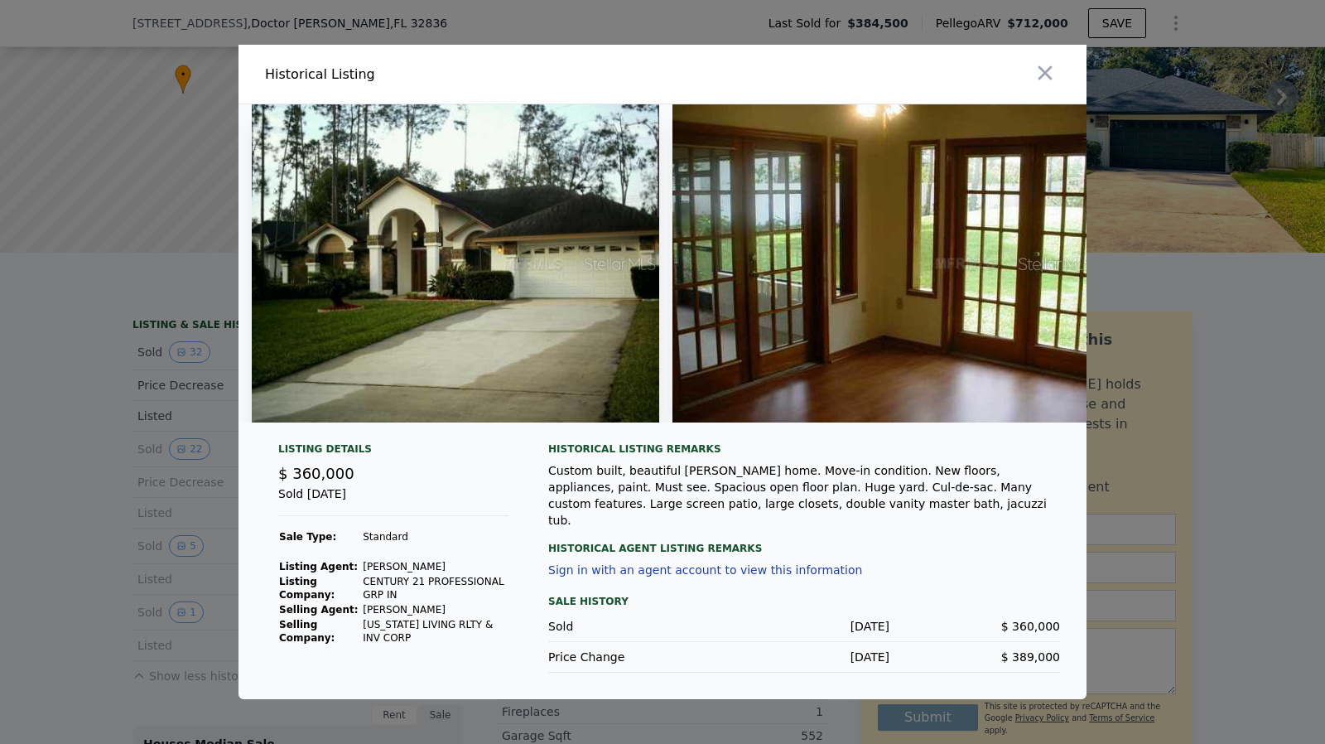
click at [28, 549] on div at bounding box center [662, 372] width 1325 height 744
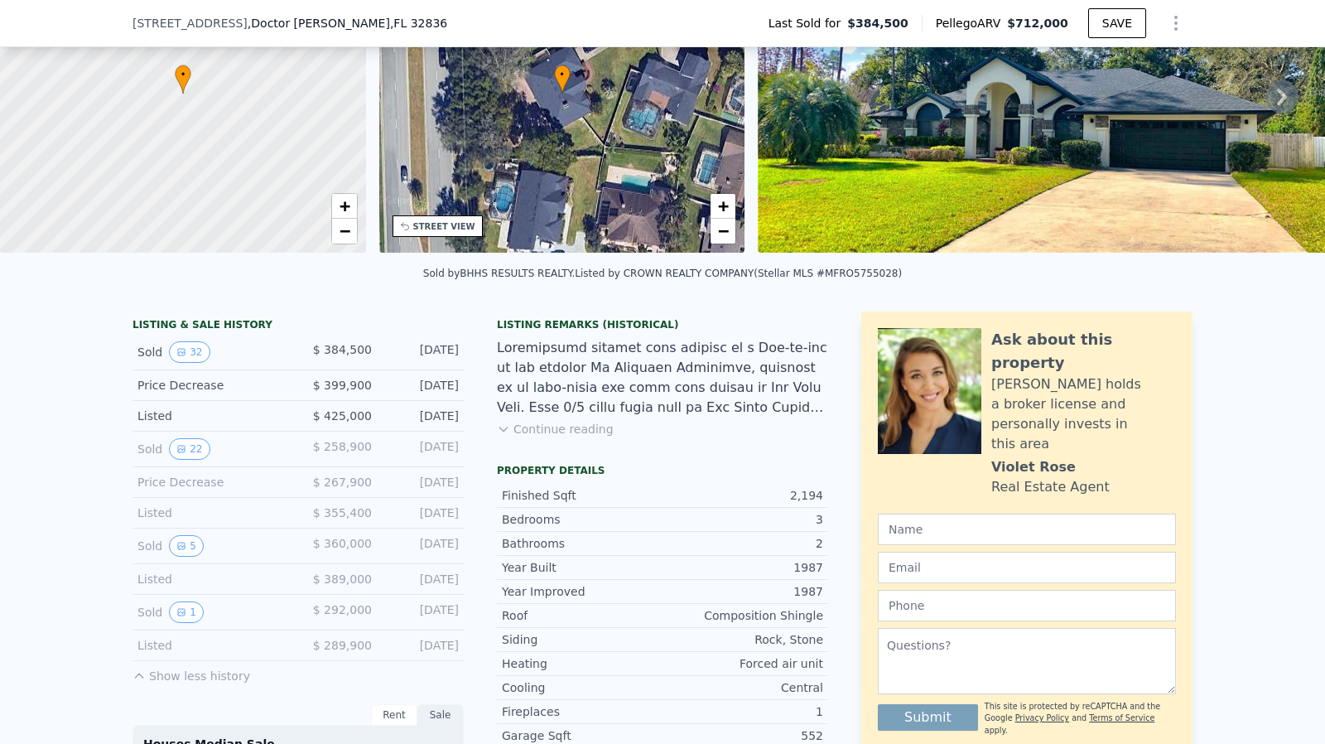
click at [167, 630] on div "Sold 1 $ 292,000 Nov 29, 2004" at bounding box center [298, 613] width 331 height 36
click at [169, 620] on button "1" at bounding box center [186, 612] width 35 height 22
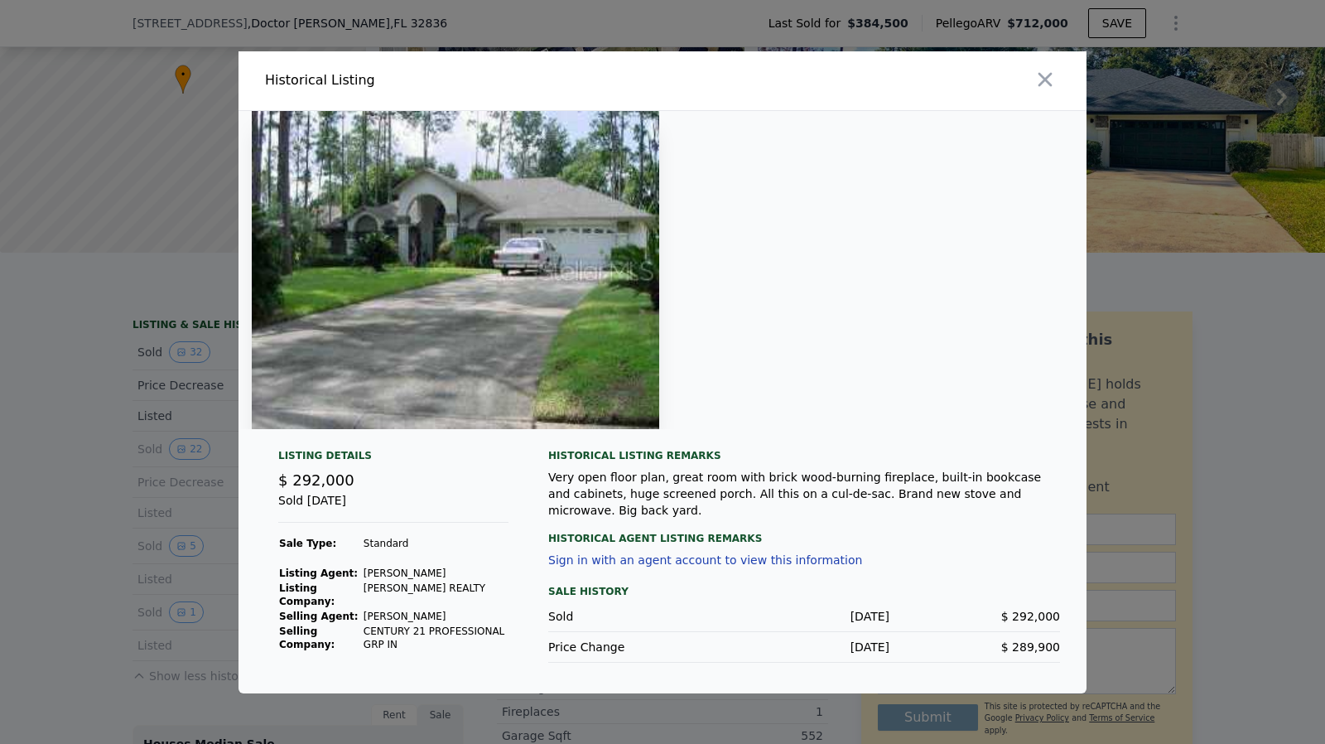
click at [108, 485] on div at bounding box center [662, 372] width 1325 height 744
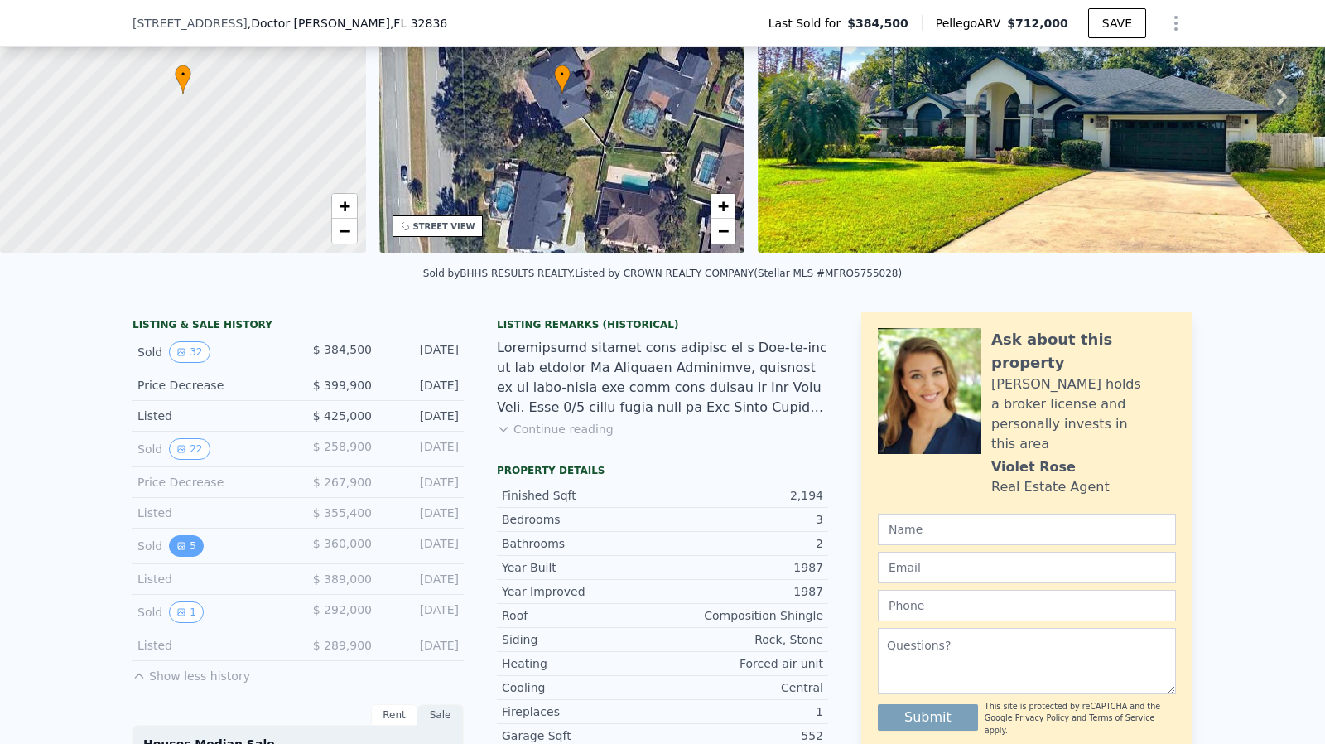
click at [178, 550] on button "5" at bounding box center [186, 546] width 35 height 22
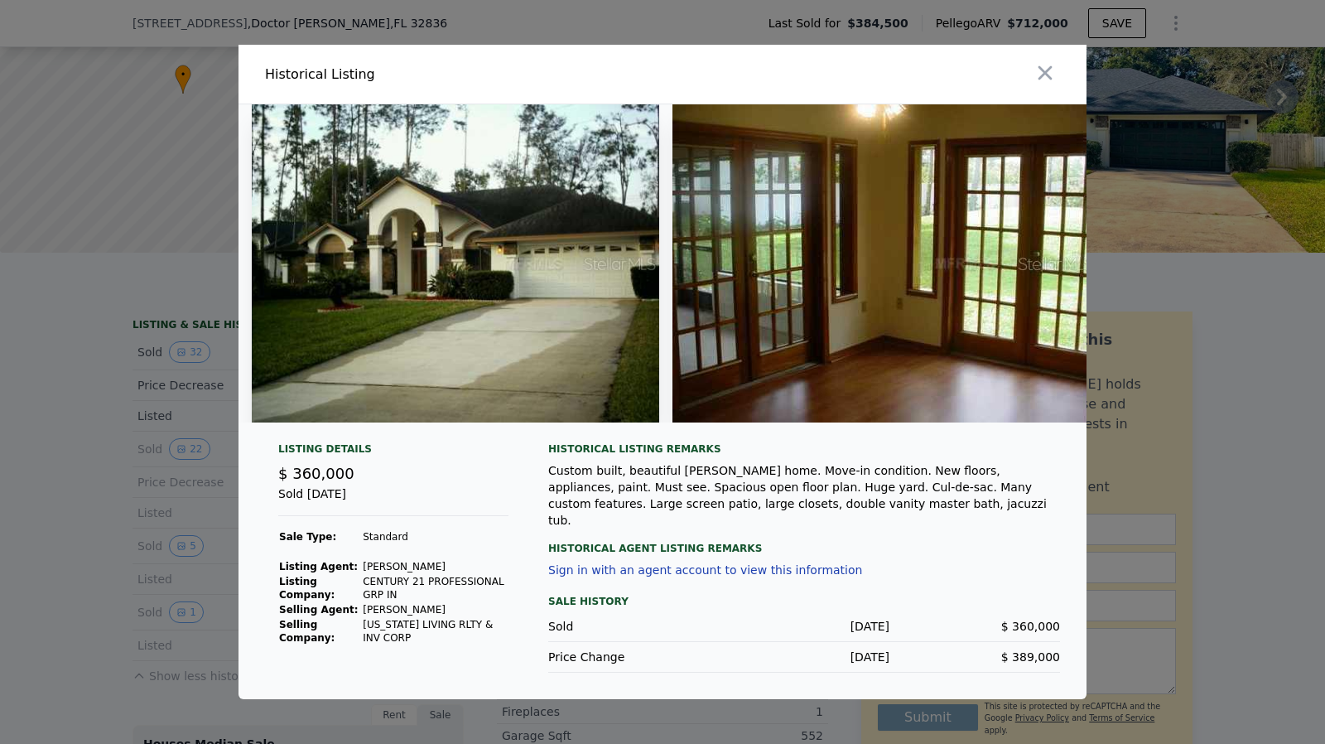
click at [95, 490] on div at bounding box center [662, 372] width 1325 height 744
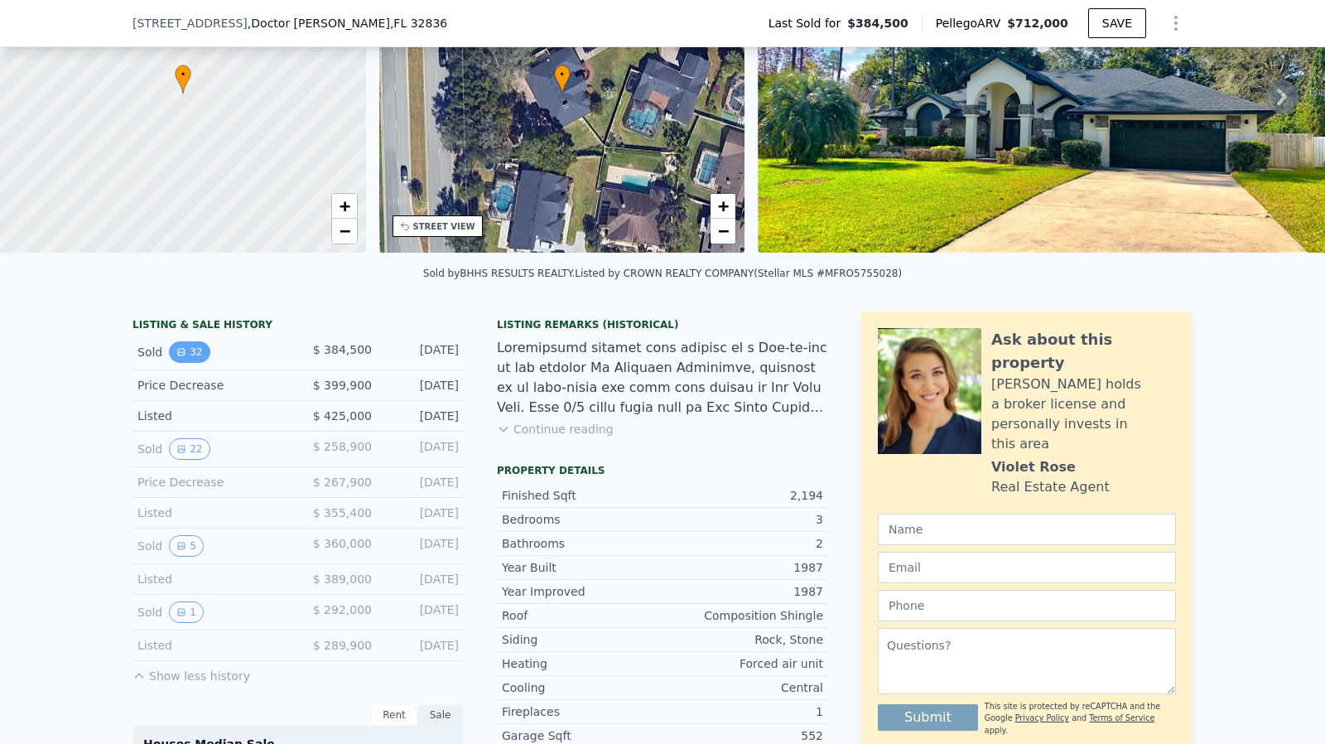
click at [177, 357] on icon "View historical data" at bounding box center [181, 352] width 10 height 10
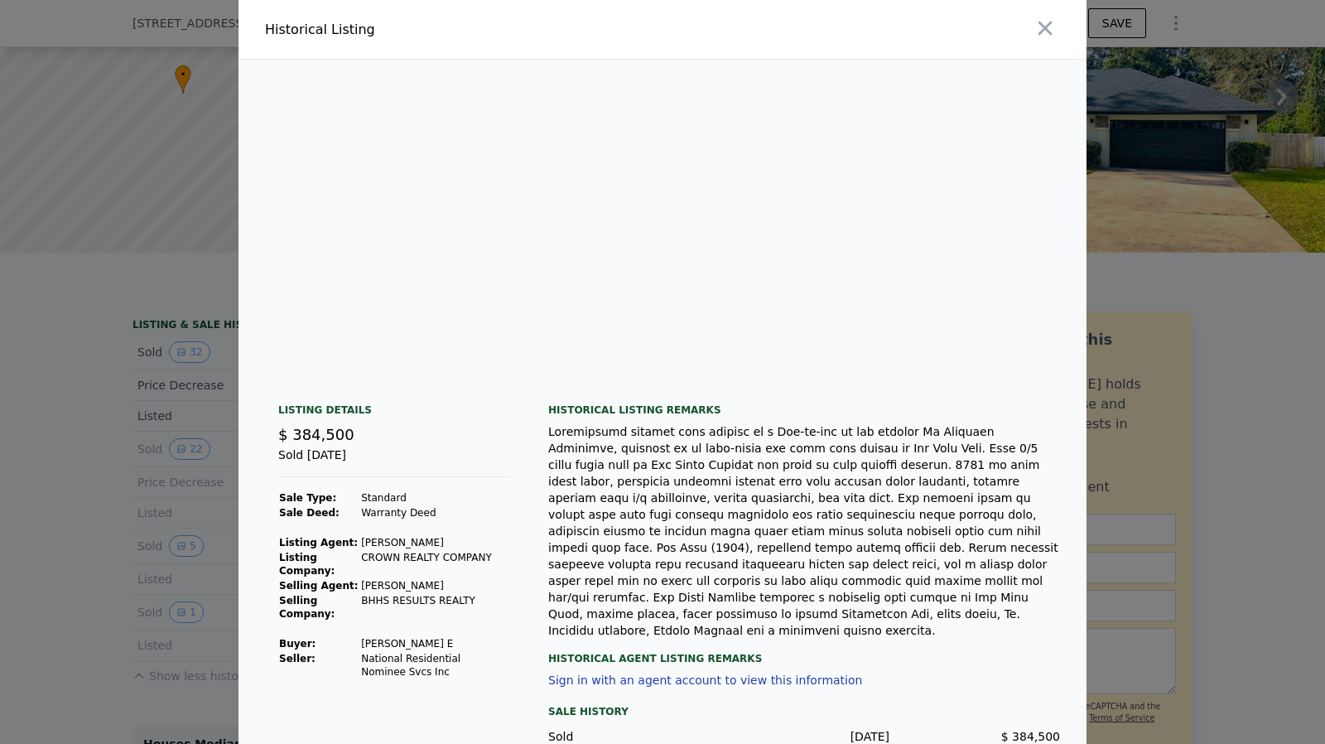
scroll to position [0, 3445]
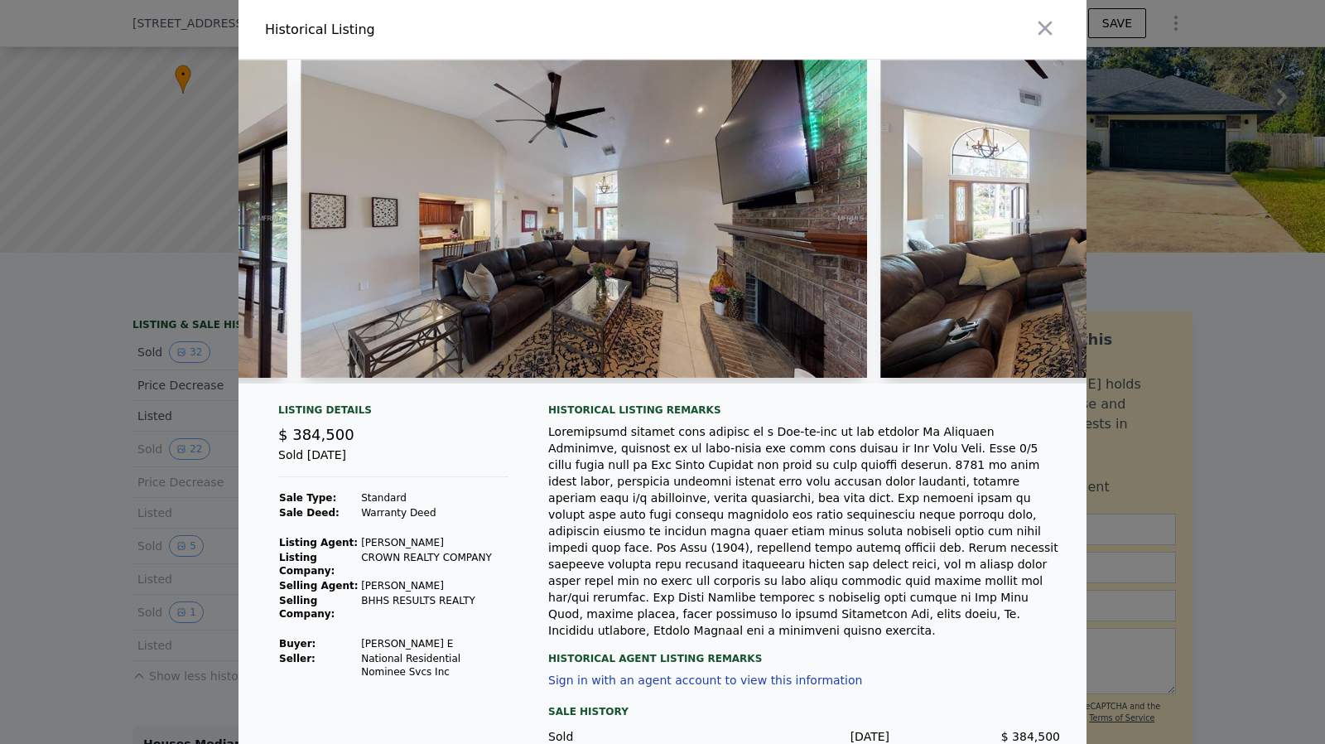
click at [0, 391] on div at bounding box center [662, 372] width 1325 height 744
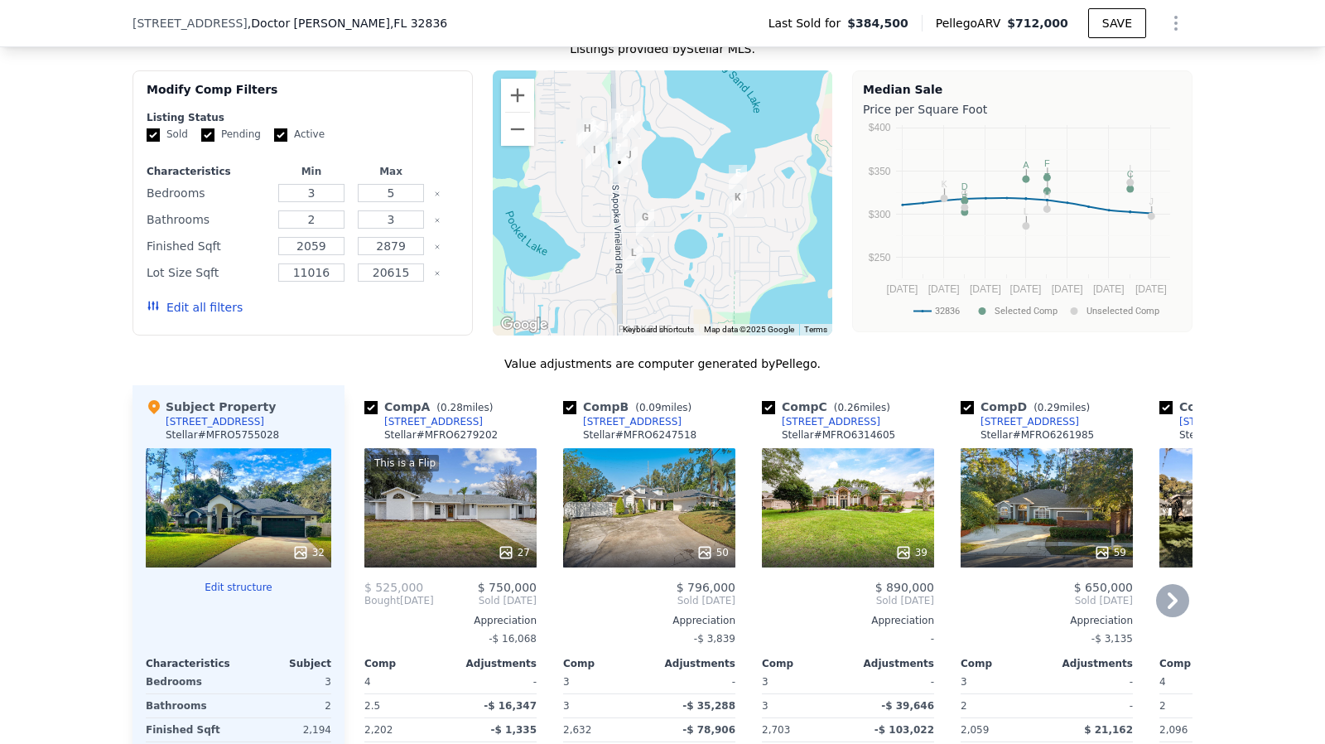
scroll to position [1650, 0]
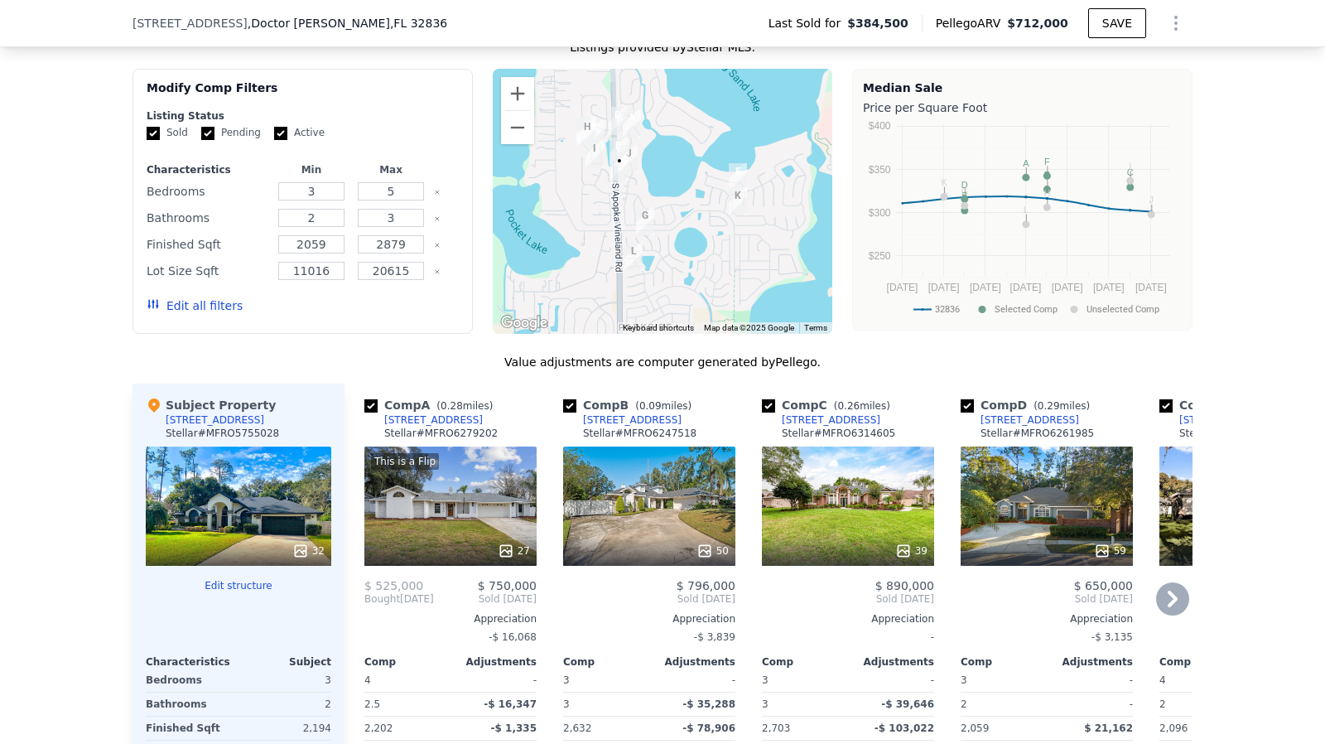
click at [471, 490] on div "This is a Flip 27" at bounding box center [451, 506] width 172 height 119
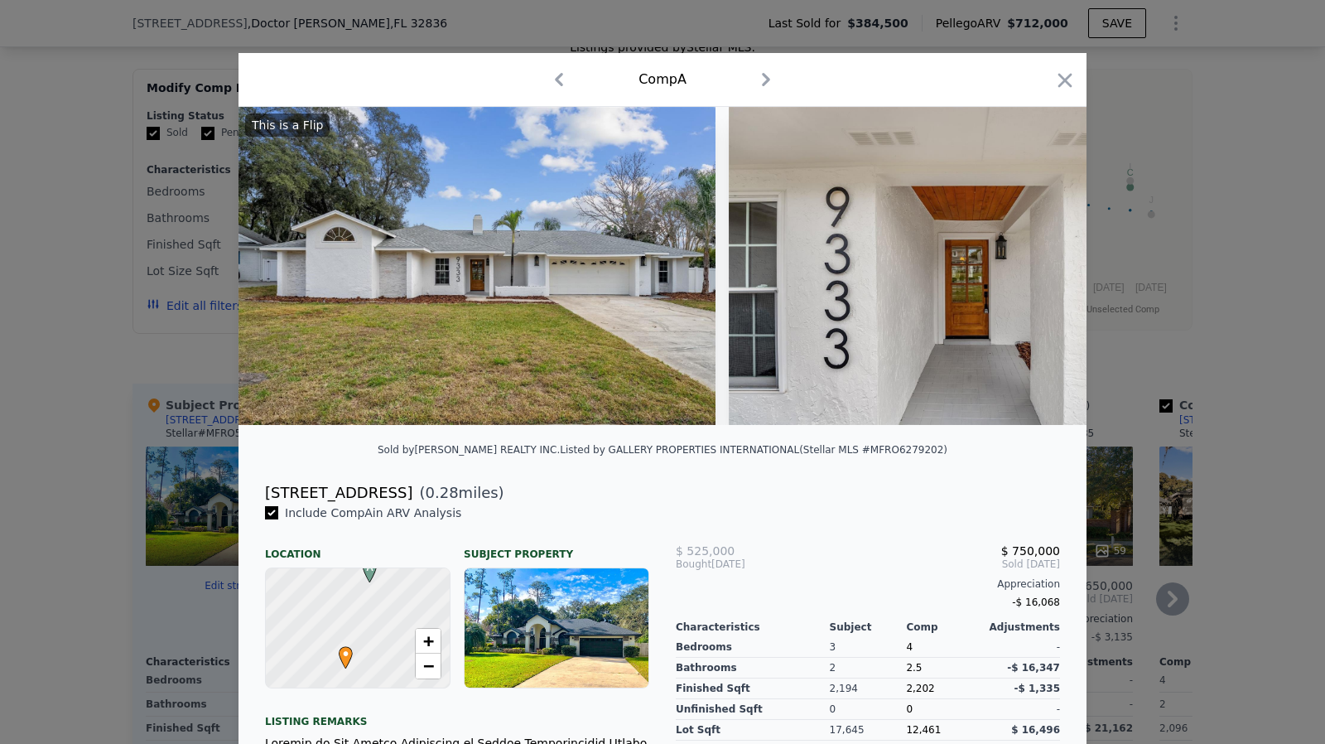
click at [1062, 82] on icon "button" at bounding box center [1066, 80] width 14 height 14
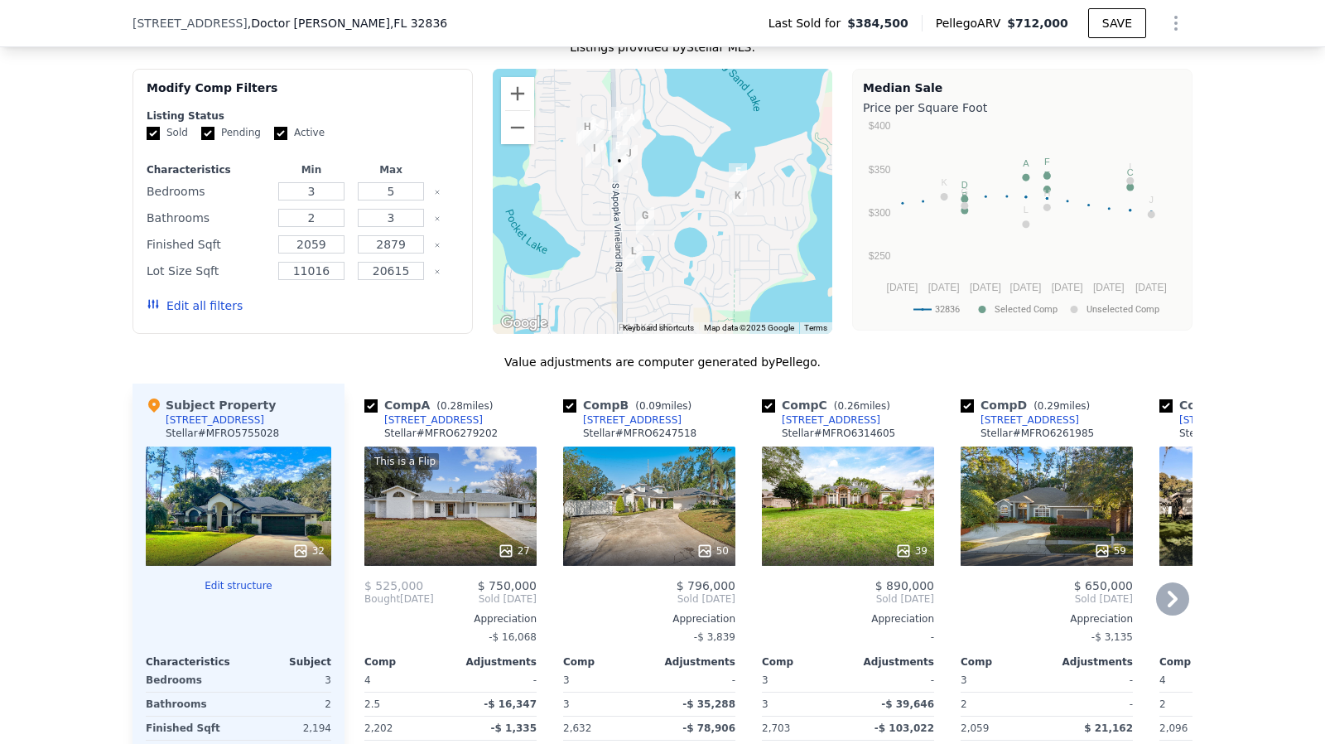
click at [436, 422] on div "[STREET_ADDRESS]" at bounding box center [433, 419] width 99 height 13
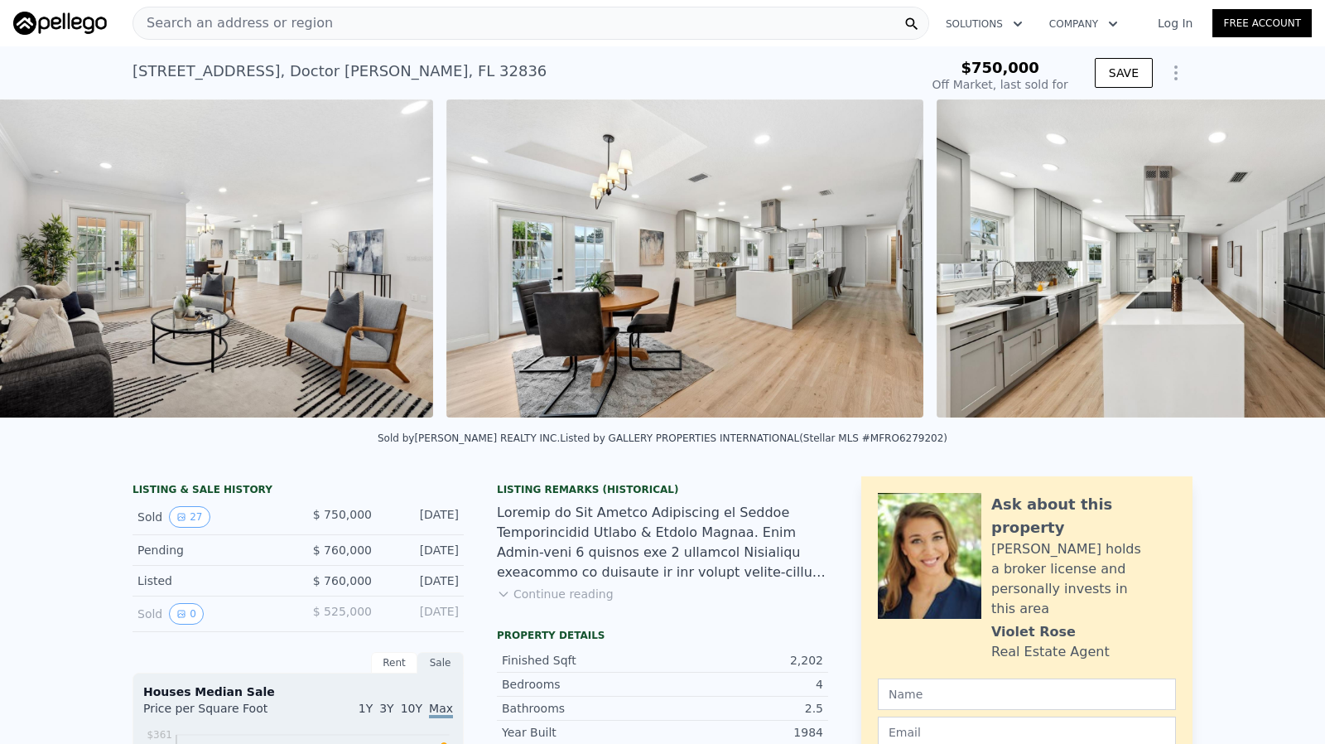
scroll to position [0, 2721]
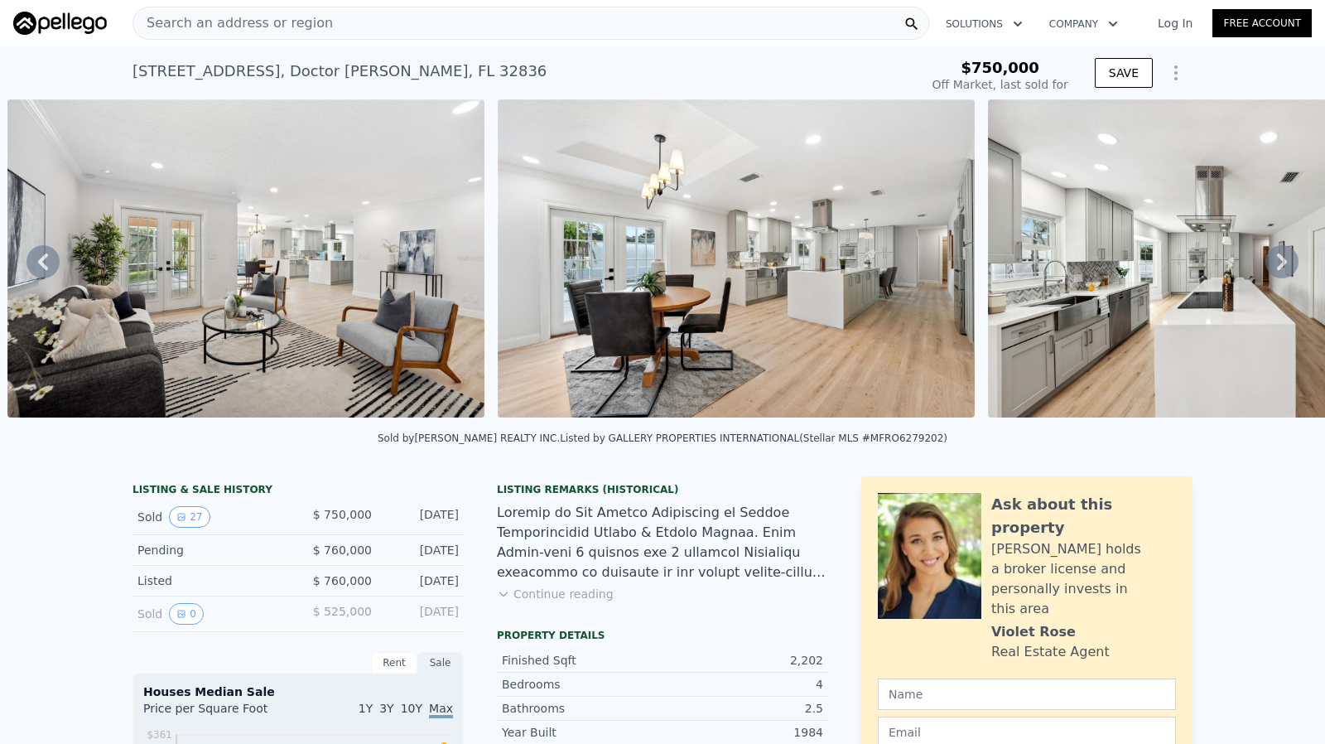
click at [154, 624] on div "Sold 0" at bounding box center [211, 614] width 147 height 22
click at [176, 619] on icon "View historical data" at bounding box center [181, 614] width 10 height 10
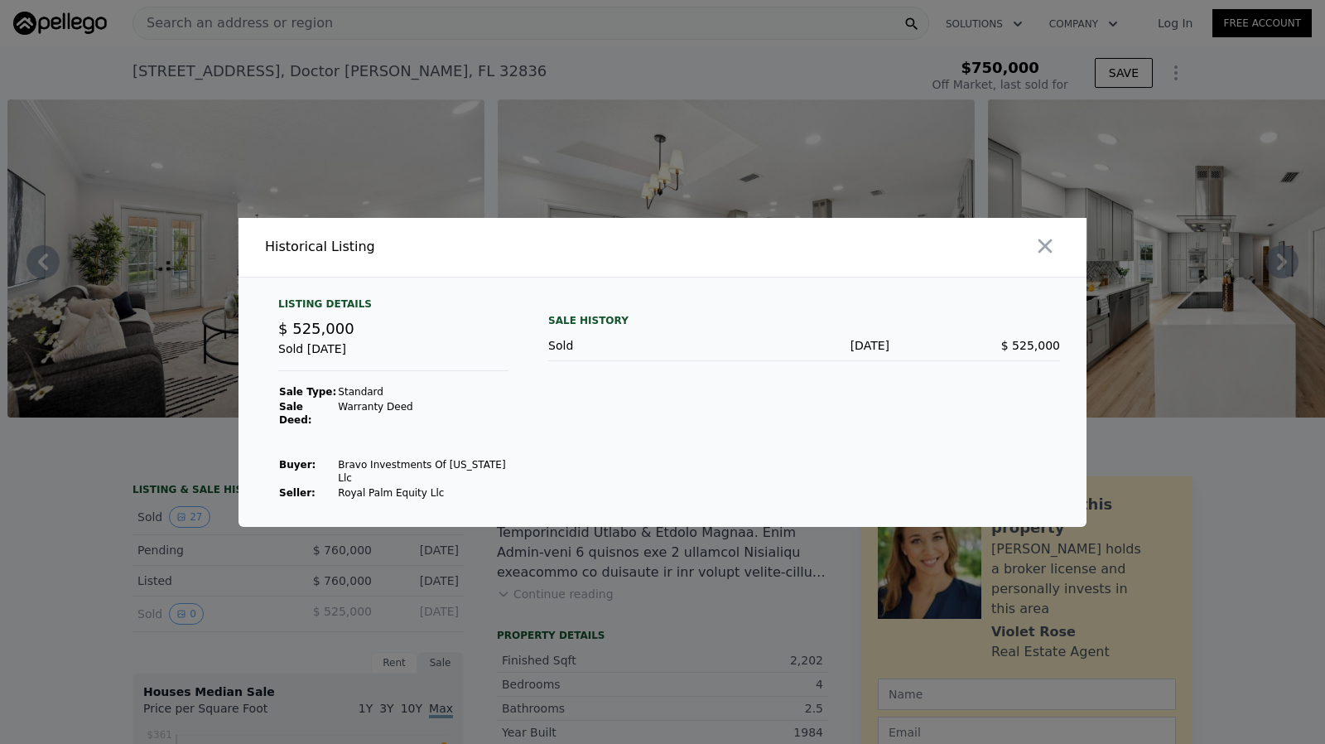
click at [277, 576] on div at bounding box center [662, 372] width 1325 height 744
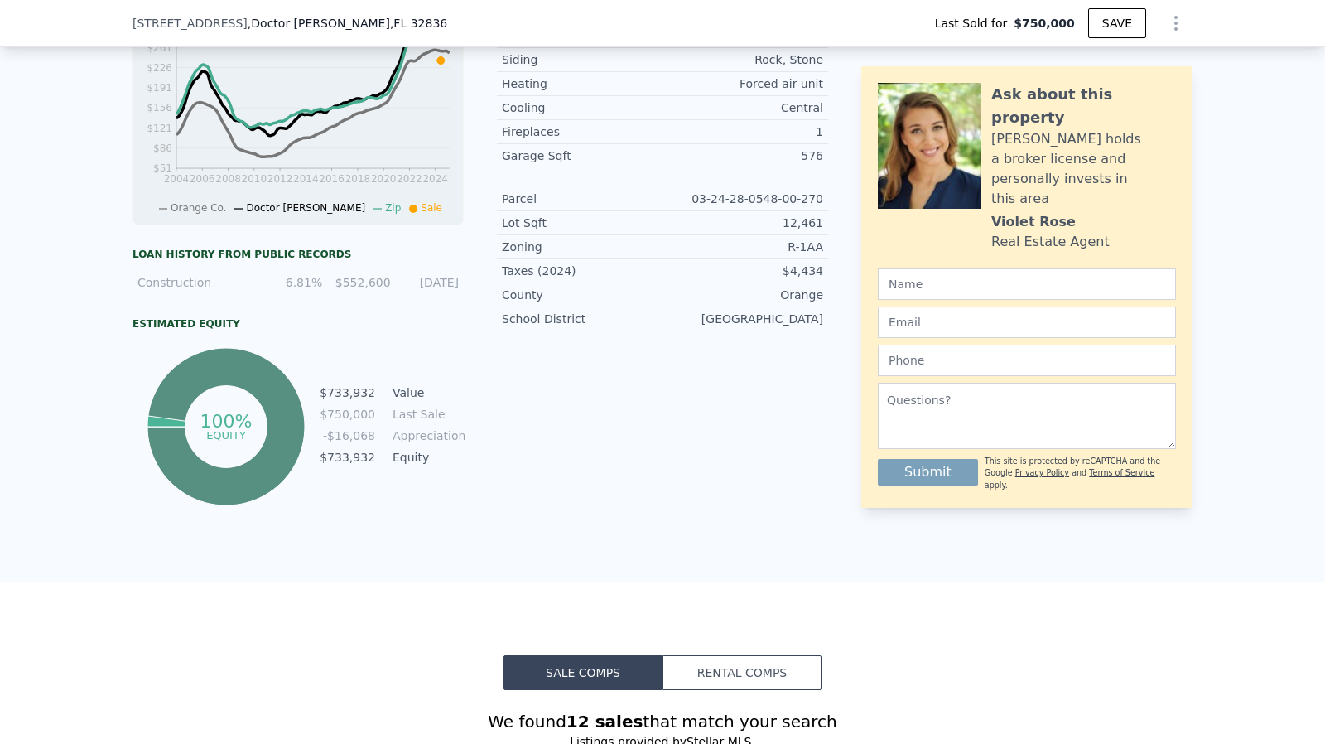
scroll to position [1485, 0]
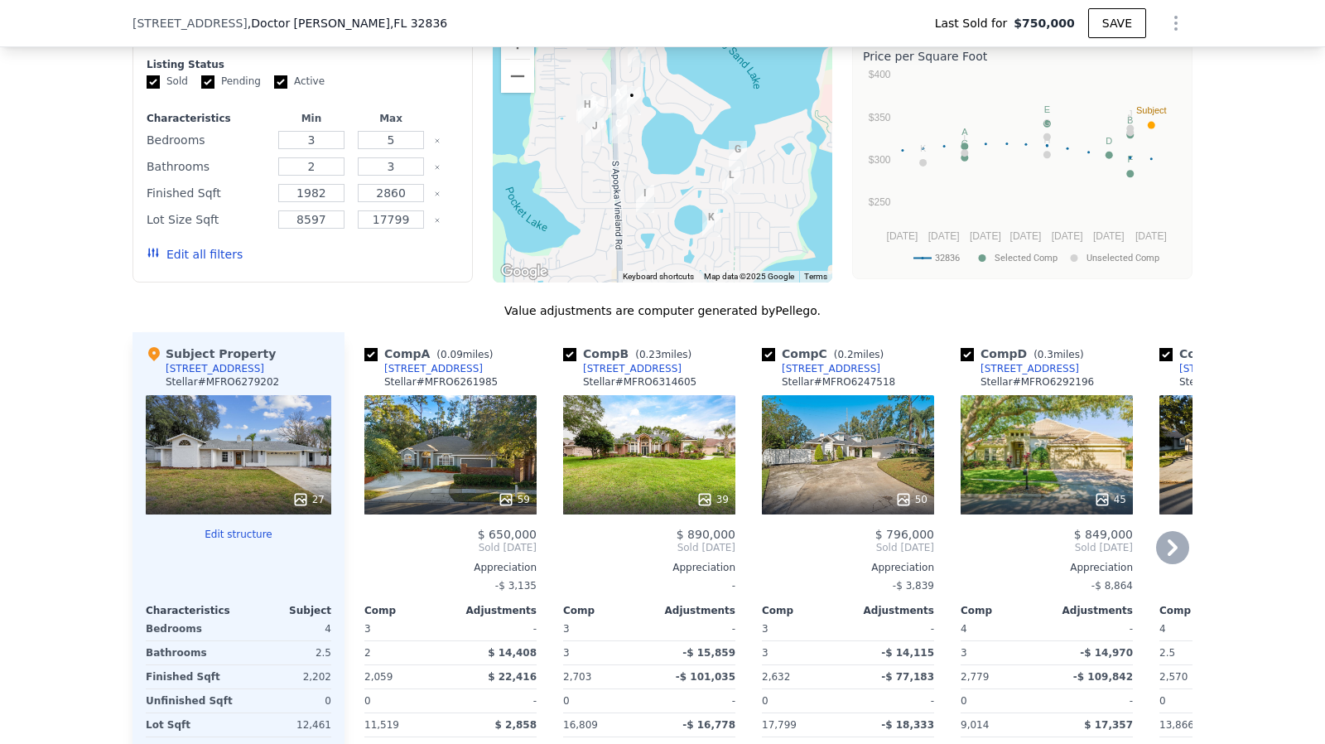
click at [471, 375] on div "[STREET_ADDRESS]" at bounding box center [433, 368] width 99 height 13
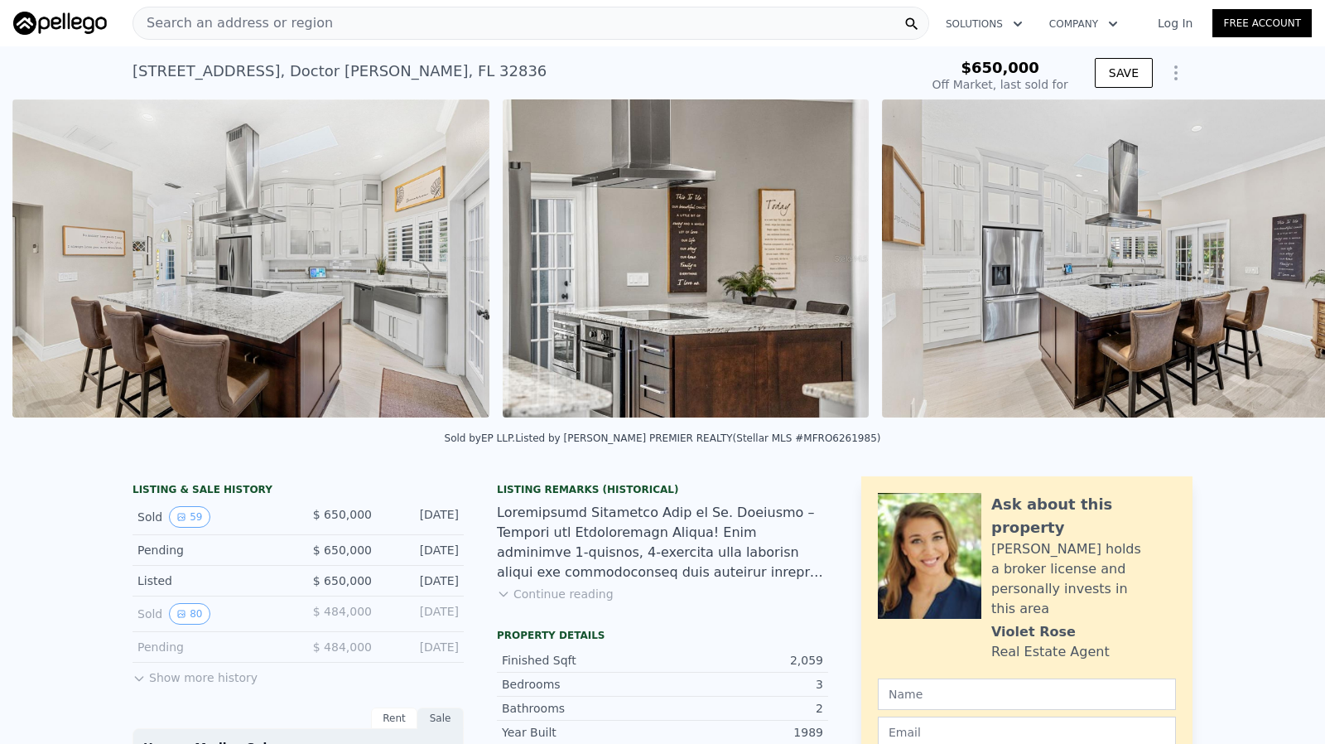
scroll to position [0, 8007]
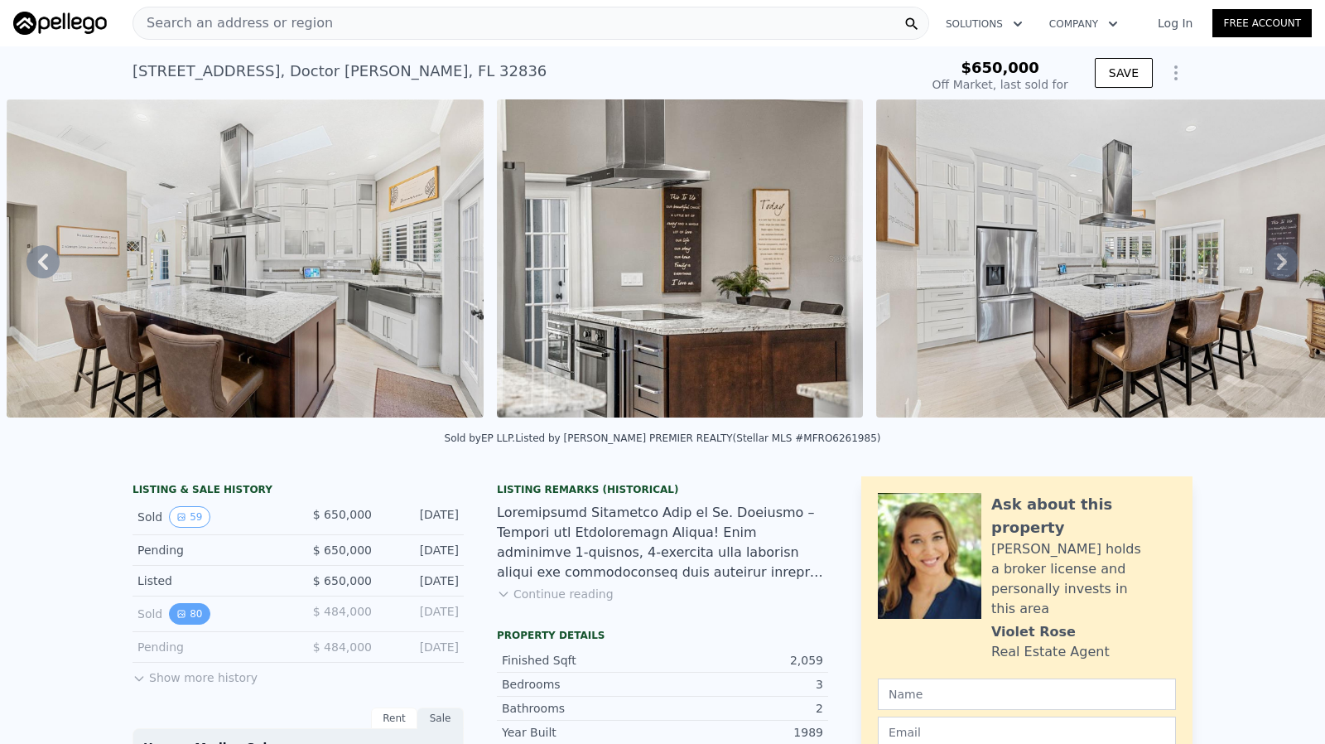
click at [190, 617] on button "80" at bounding box center [189, 614] width 41 height 22
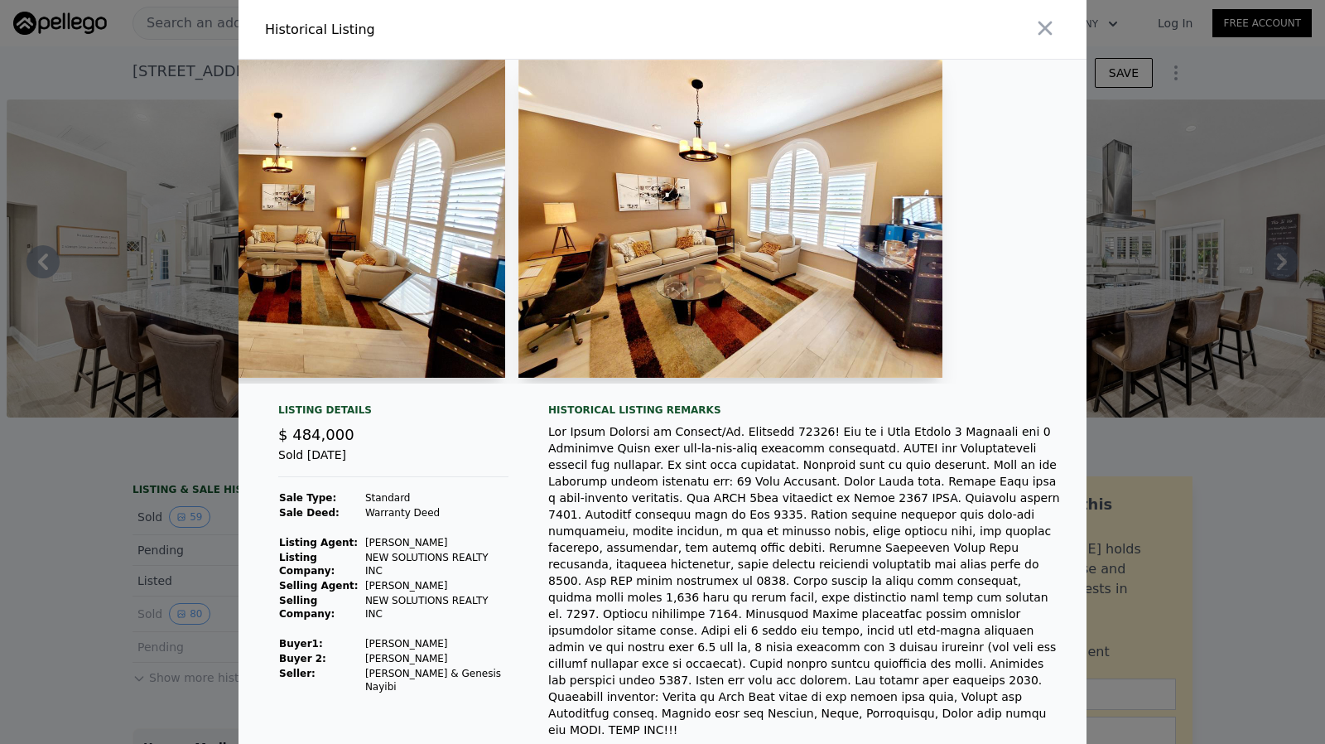
scroll to position [0, 3561]
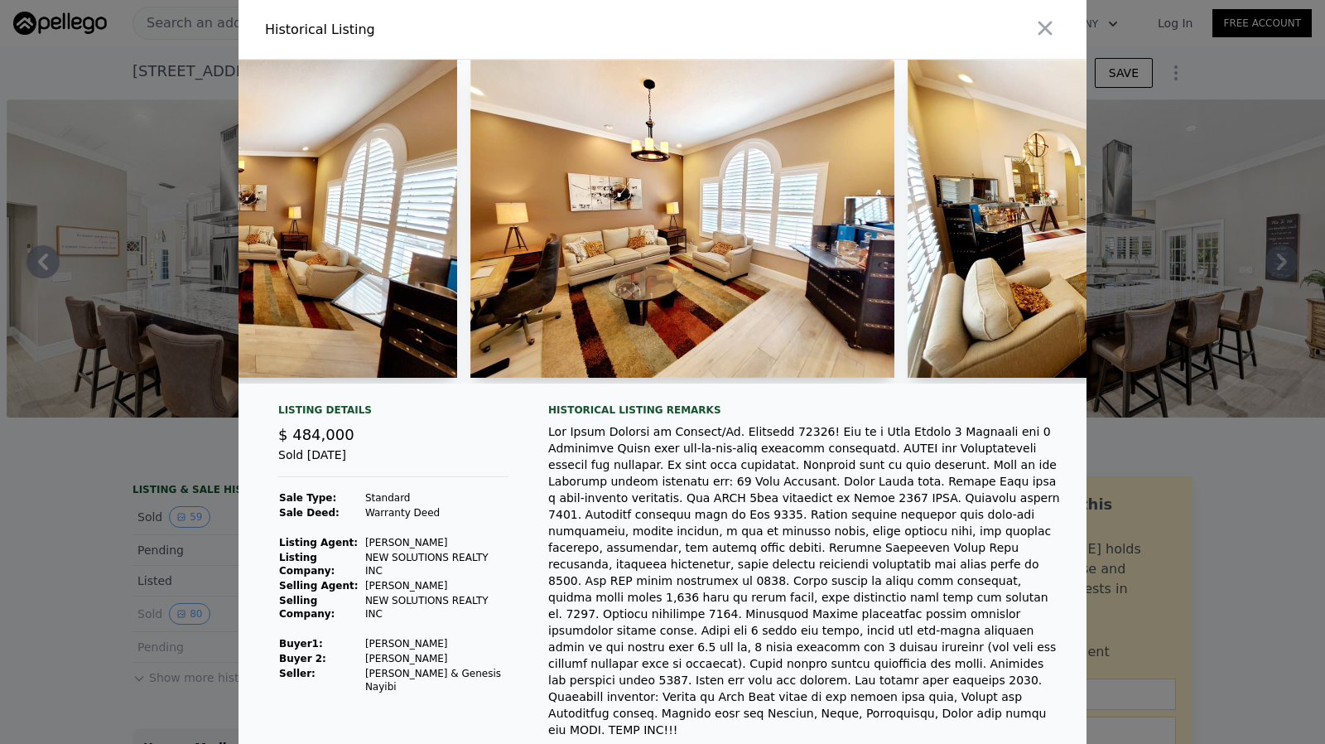
type input "$ 647,000"
type input "-$ 86,046"
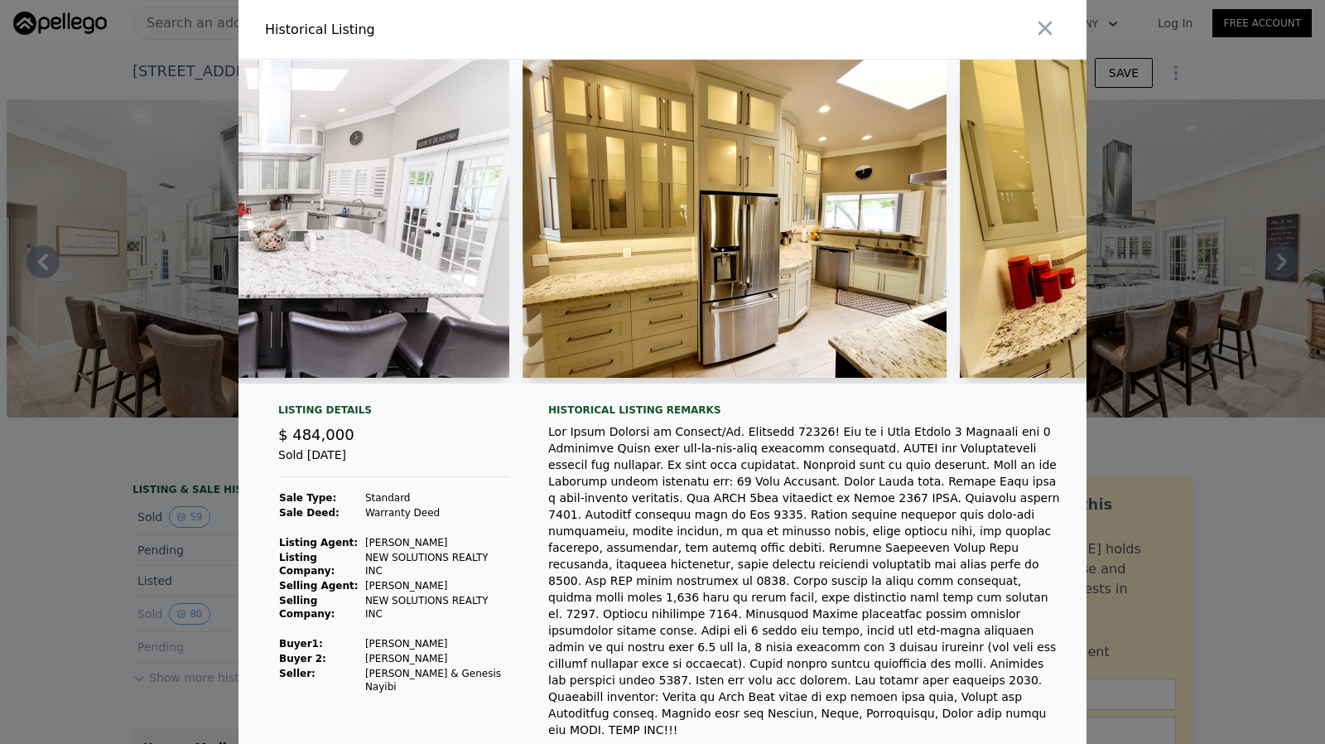
scroll to position [0, 9053]
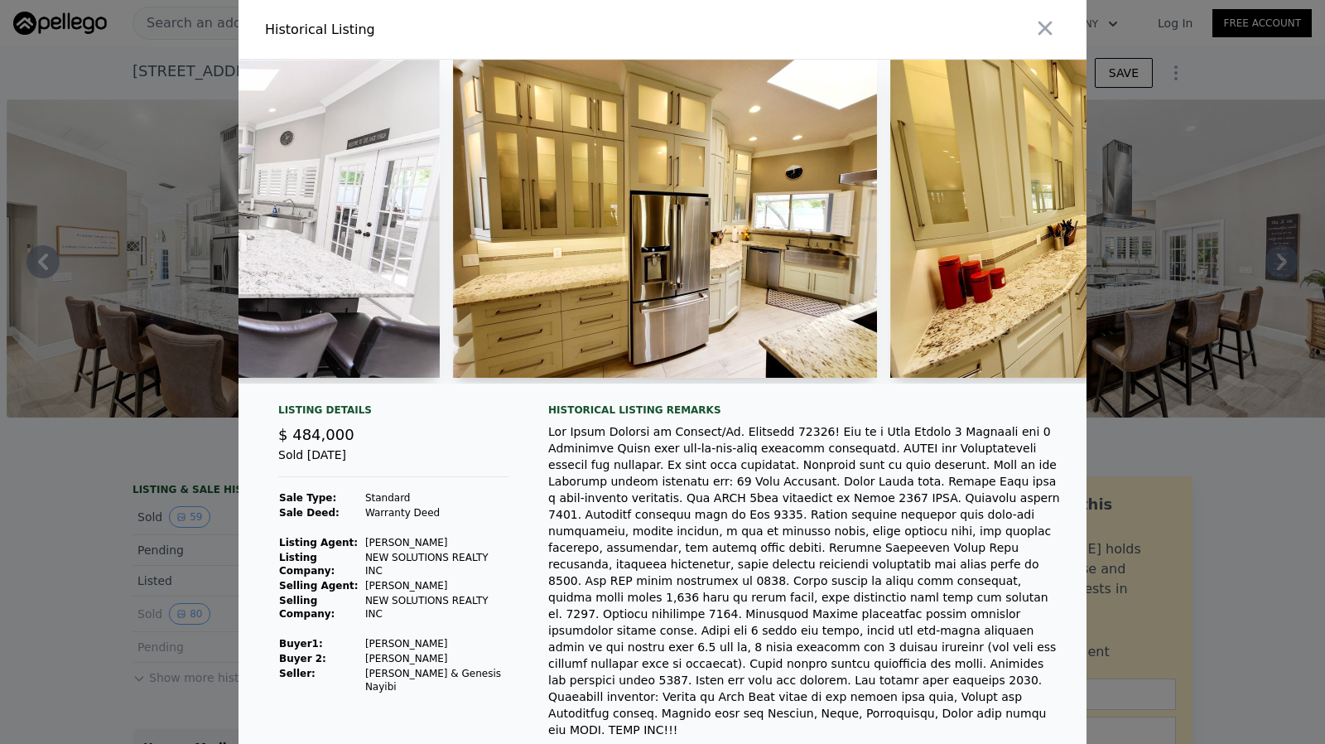
click at [16, 601] on div at bounding box center [662, 372] width 1325 height 744
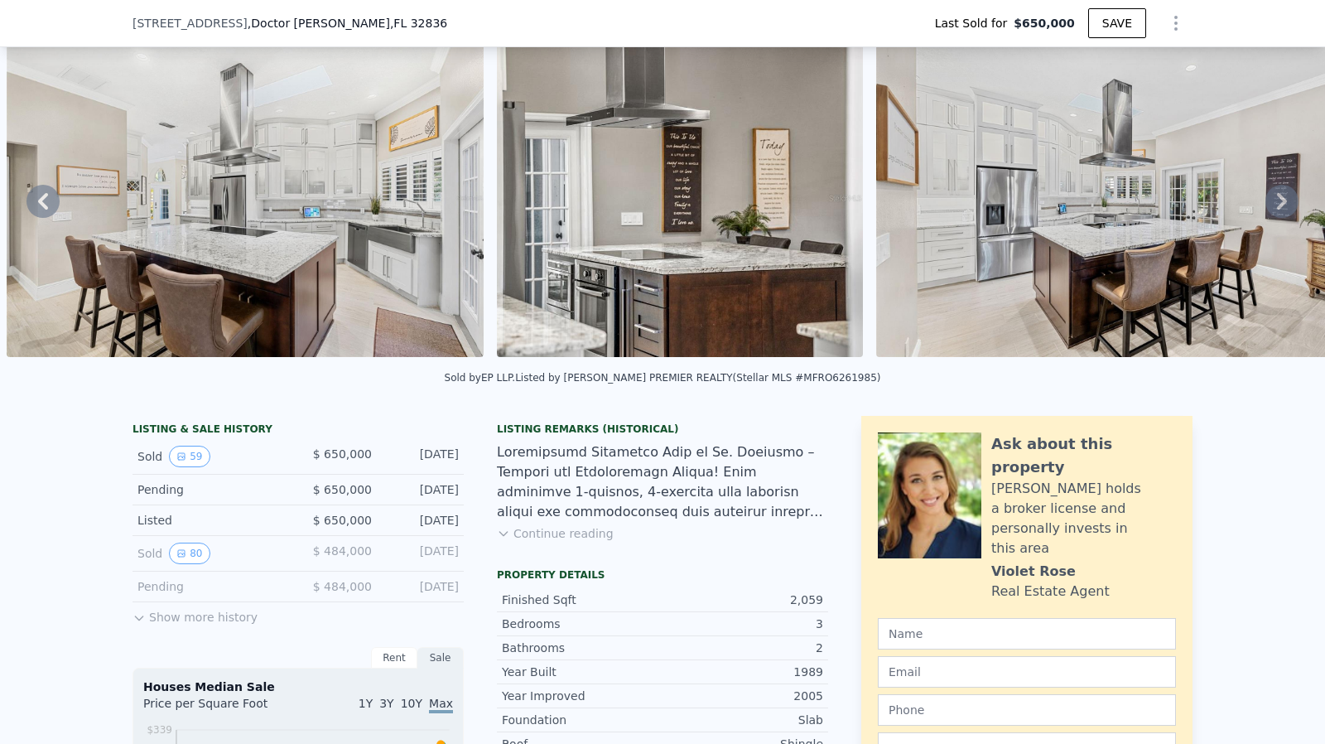
scroll to position [242, 0]
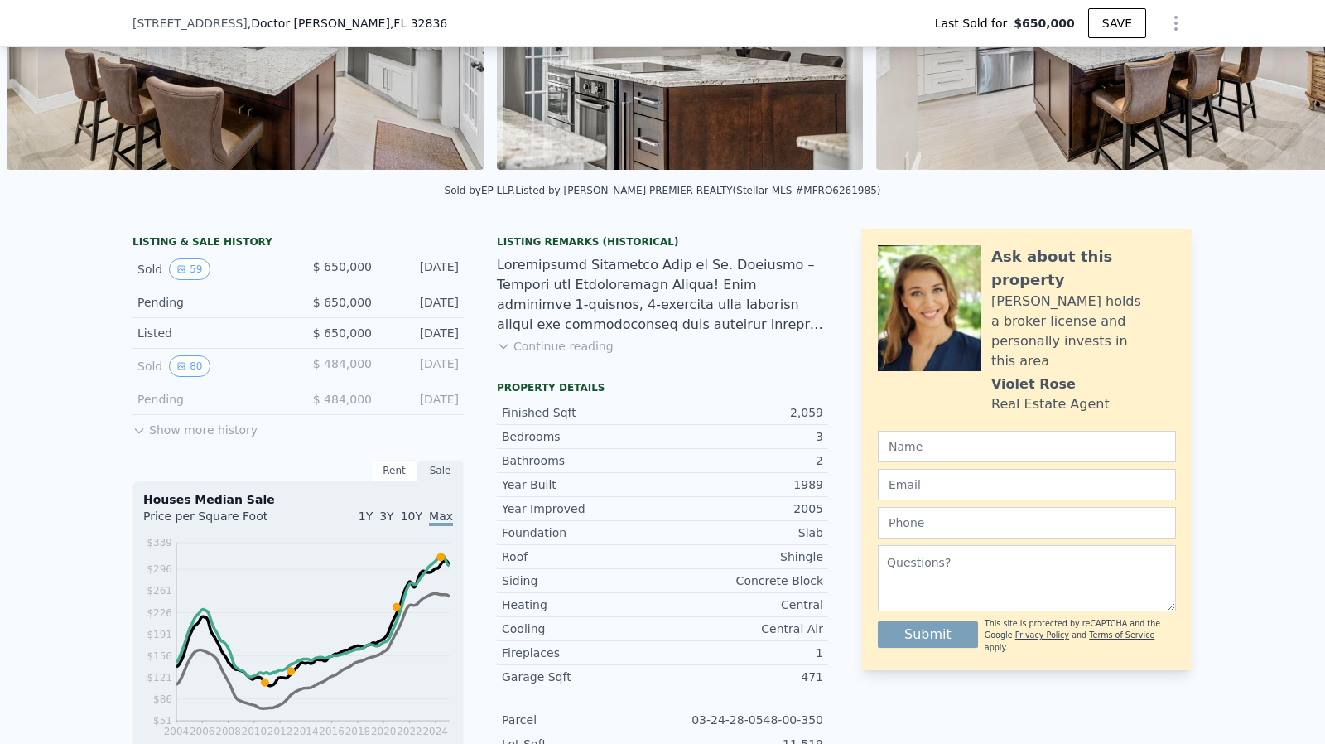
click at [209, 435] on button "Show more history" at bounding box center [195, 426] width 125 height 23
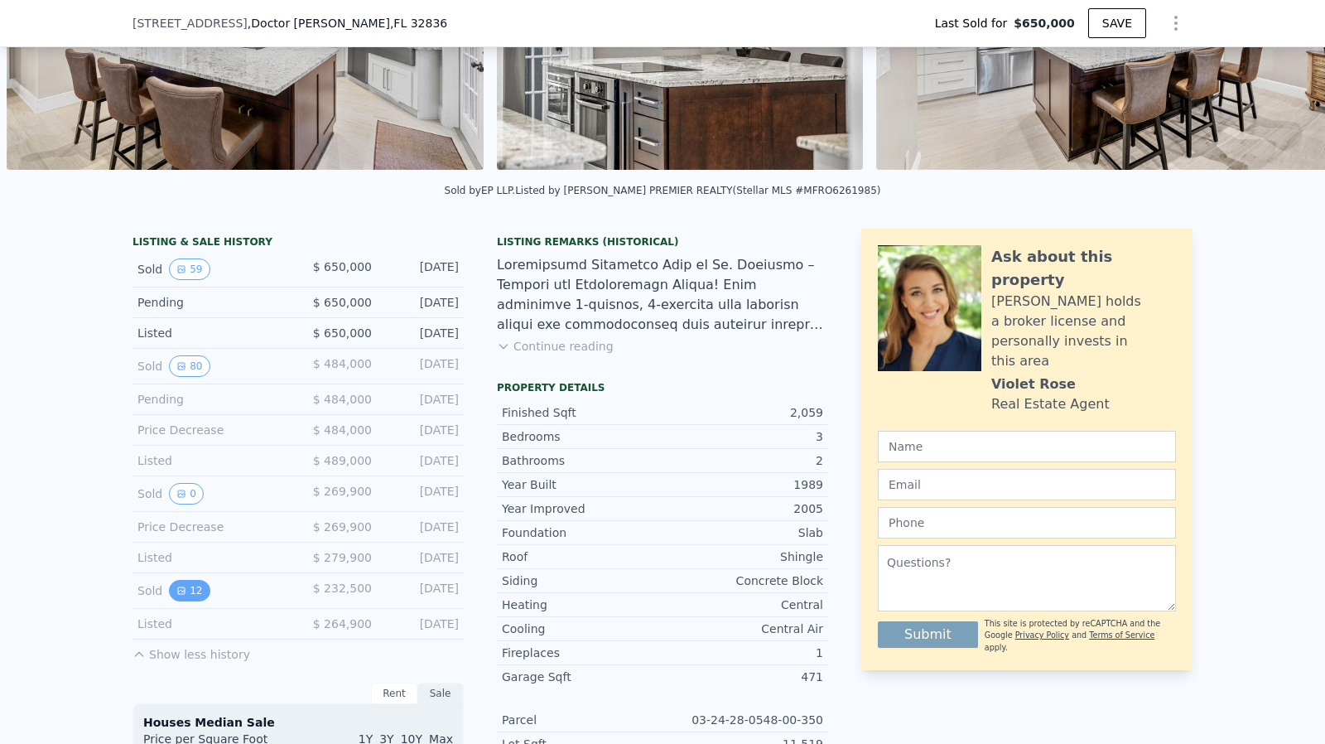
click at [182, 587] on button "12" at bounding box center [189, 591] width 41 height 22
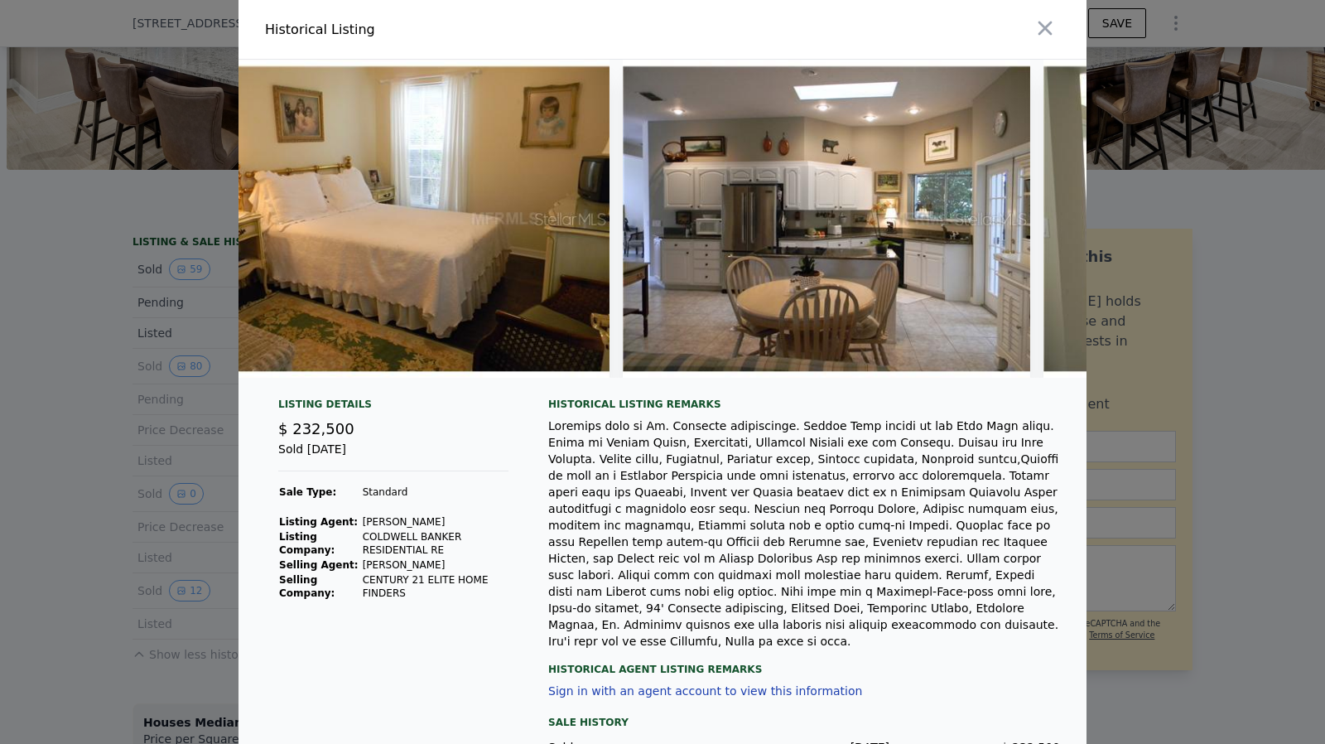
scroll to position [0, 3836]
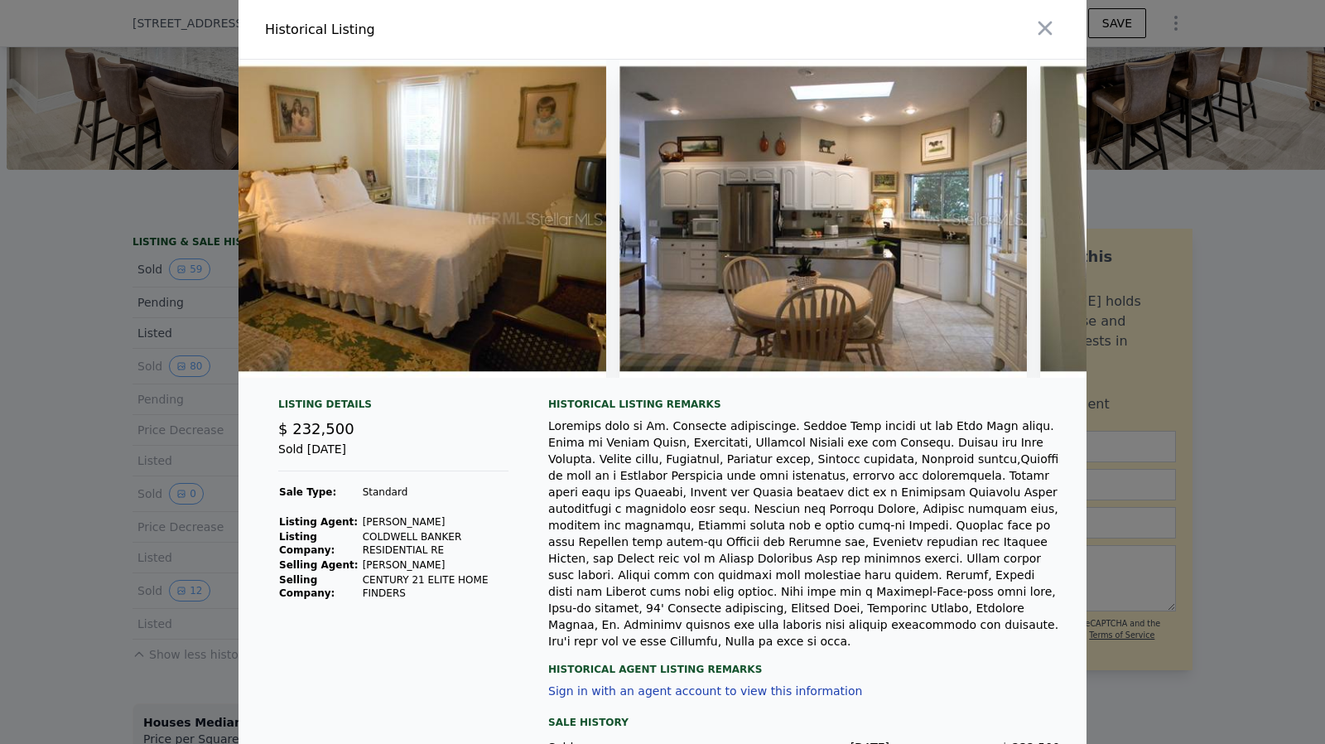
click at [1230, 287] on div at bounding box center [662, 372] width 1325 height 744
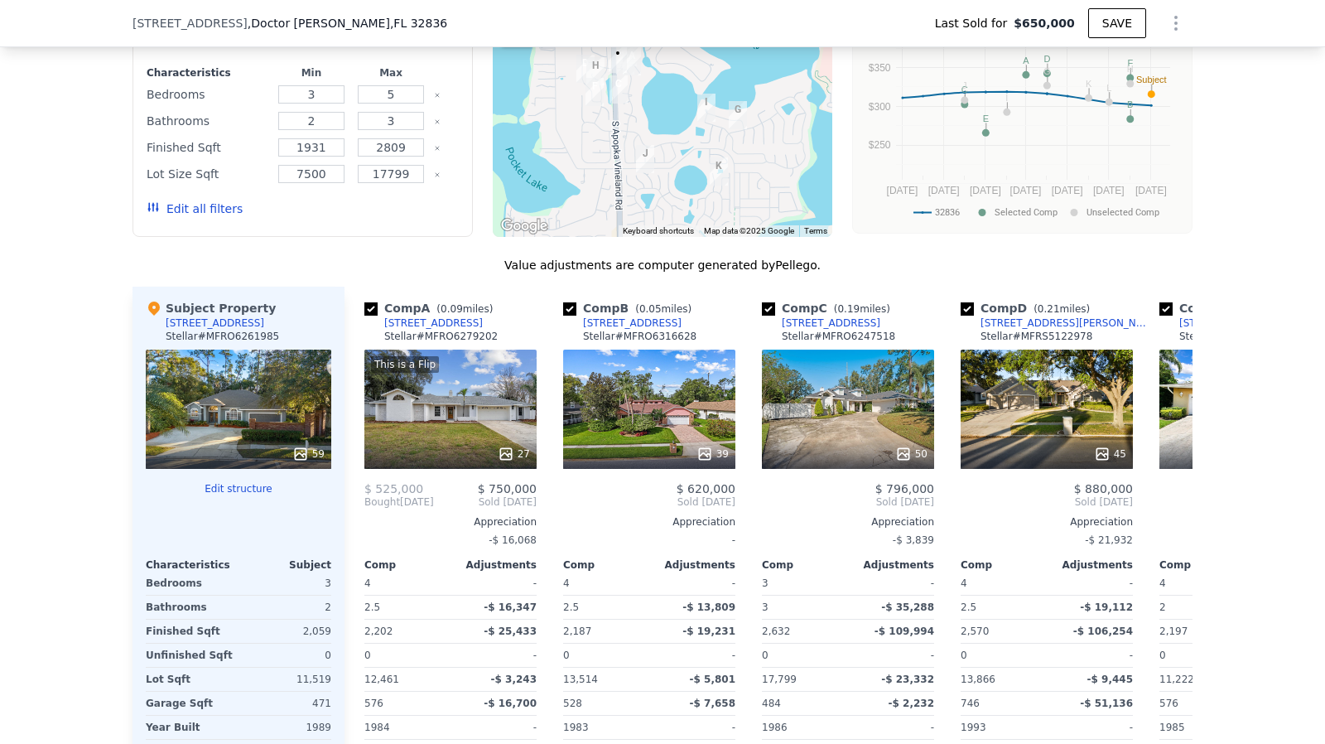
scroll to position [1816, 0]
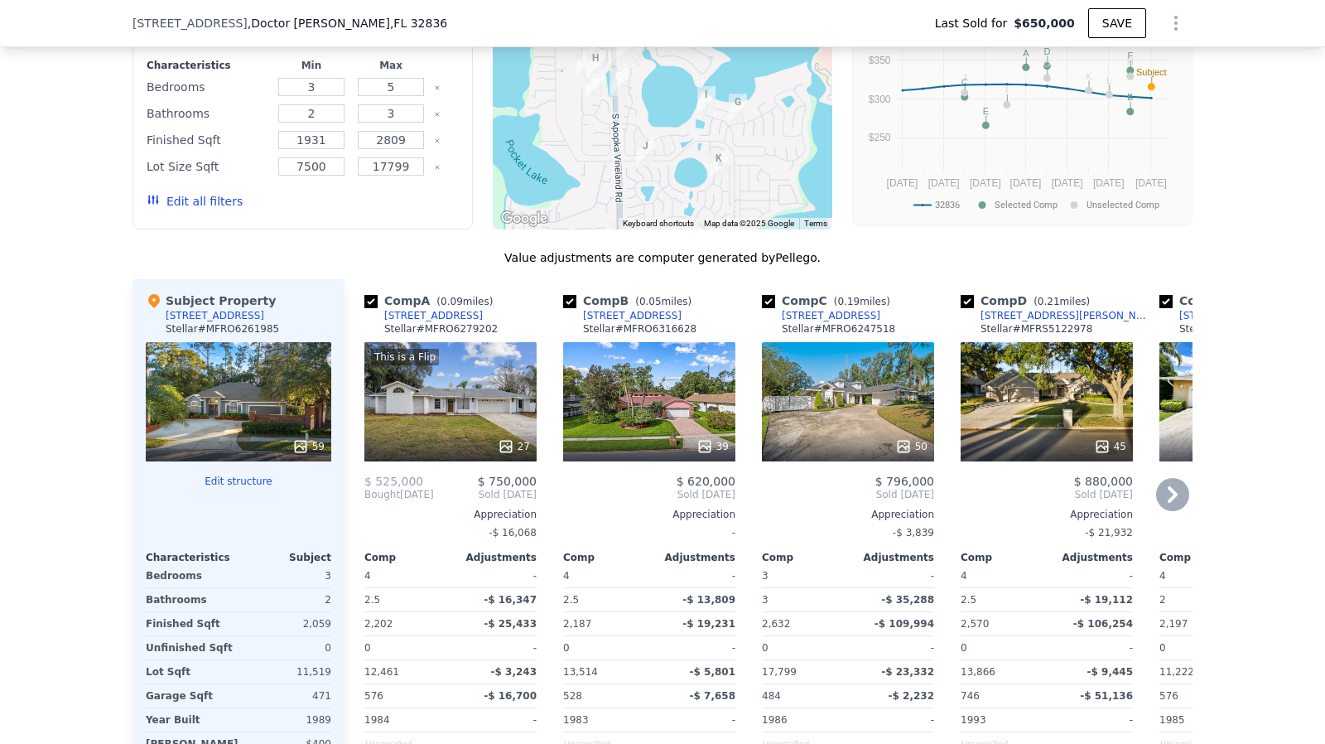
click at [1156, 492] on icon at bounding box center [1172, 494] width 33 height 33
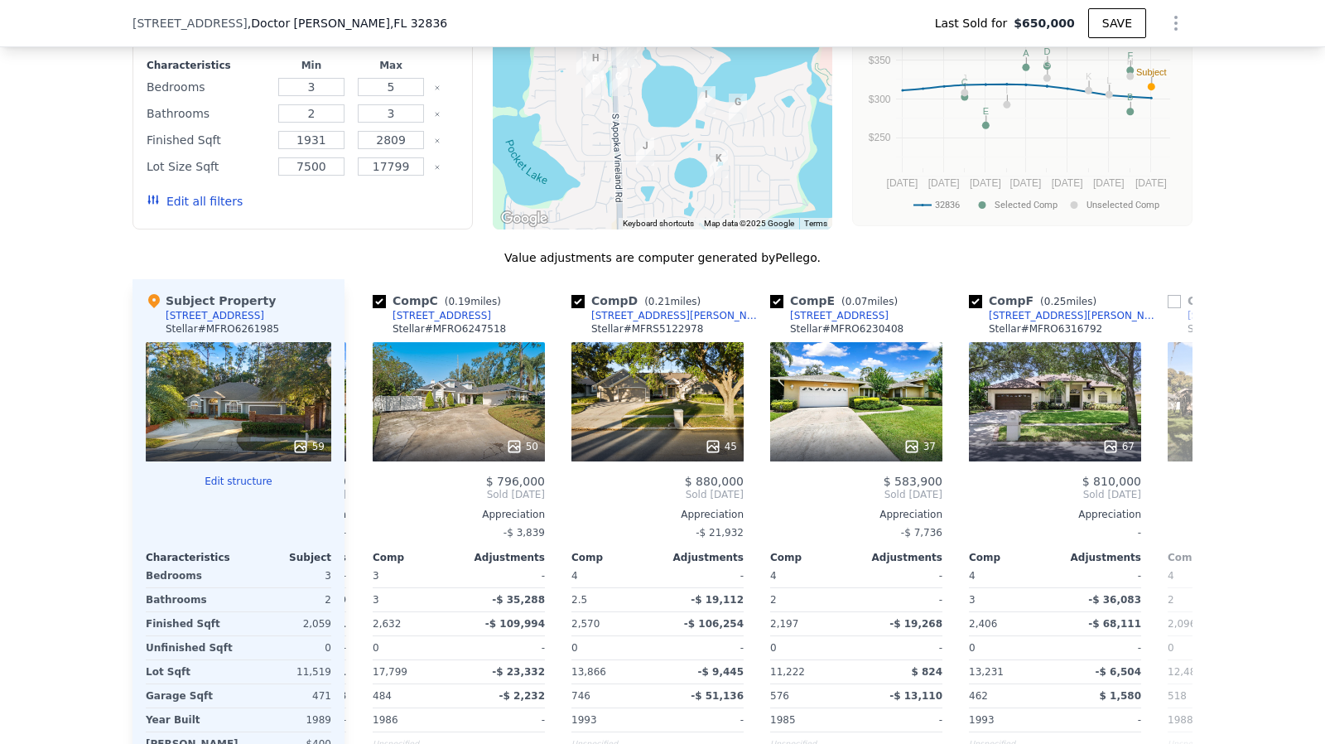
scroll to position [0, 398]
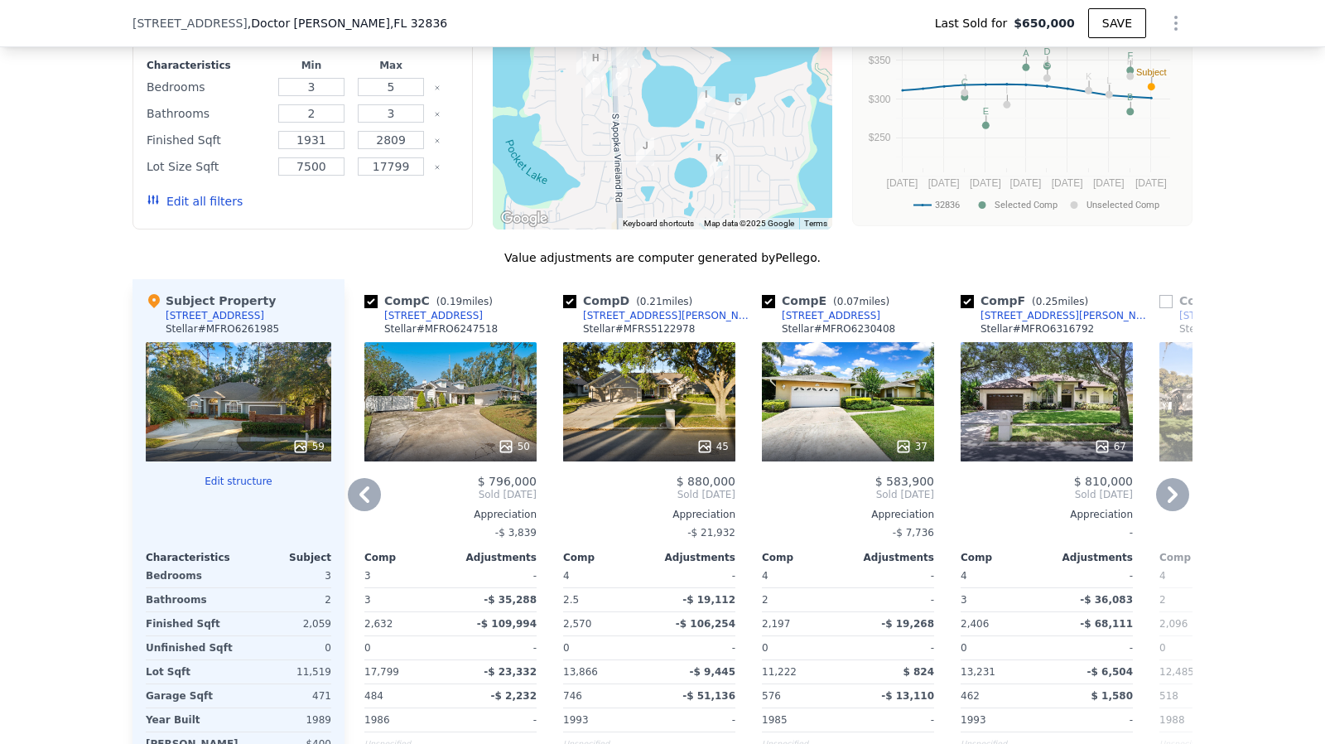
click at [1168, 501] on icon at bounding box center [1173, 494] width 10 height 17
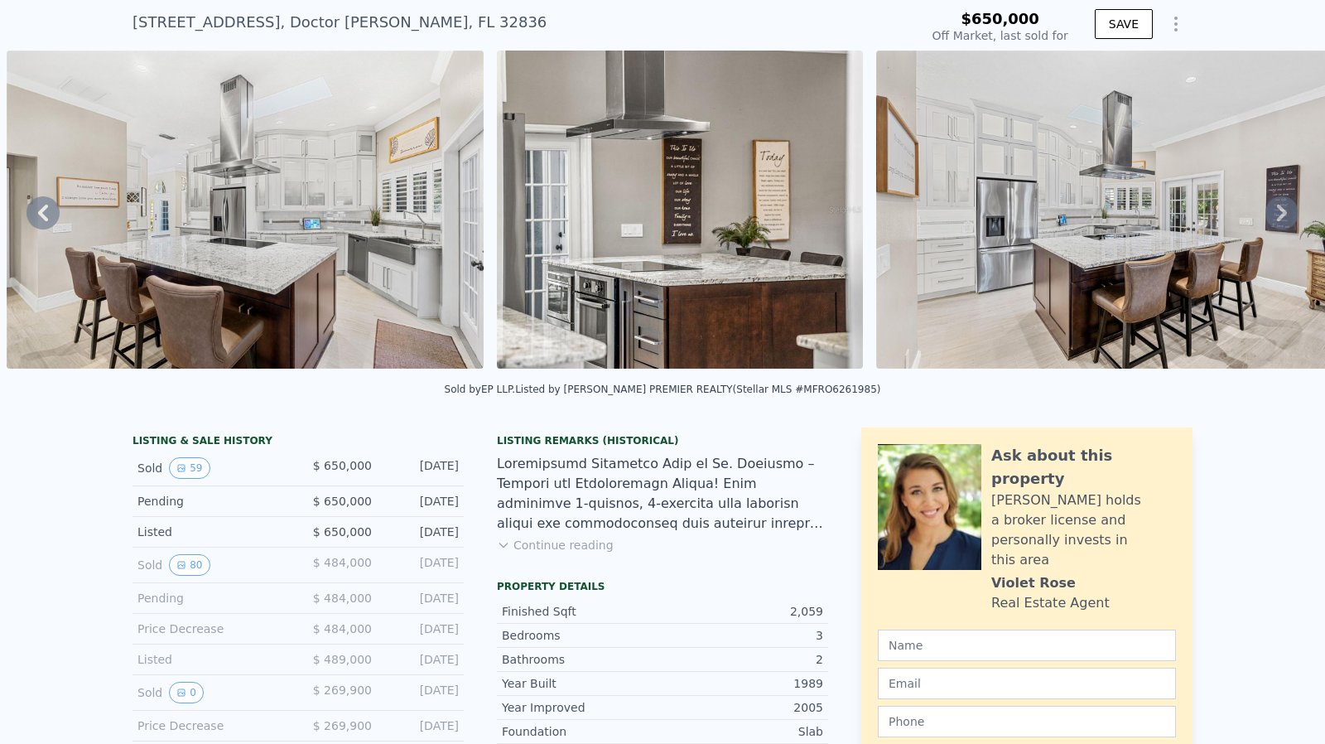
scroll to position [0, 0]
